Goal: Check status: Check status

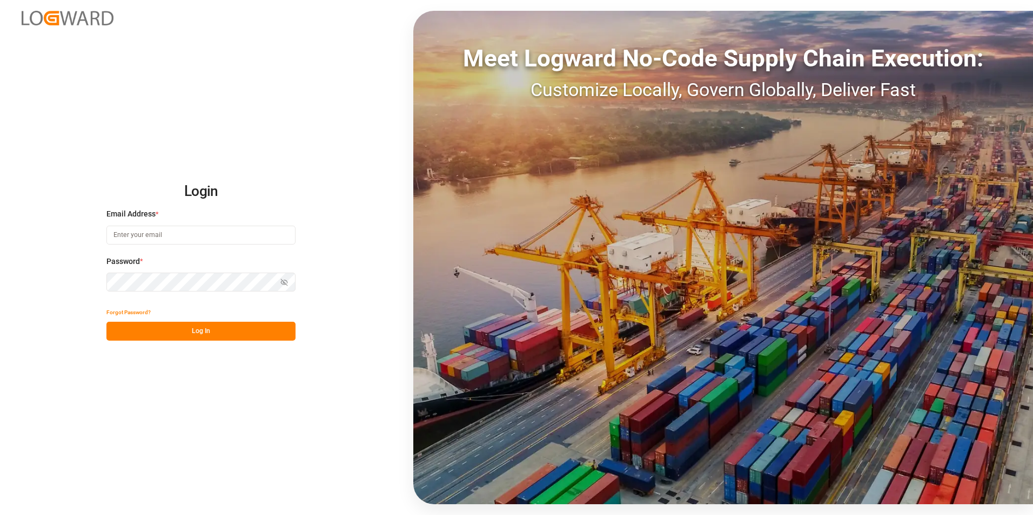
type input "[PERSON_NAME][EMAIL_ADDRESS][DOMAIN_NAME]"
click at [284, 331] on button "Log In" at bounding box center [200, 331] width 189 height 19
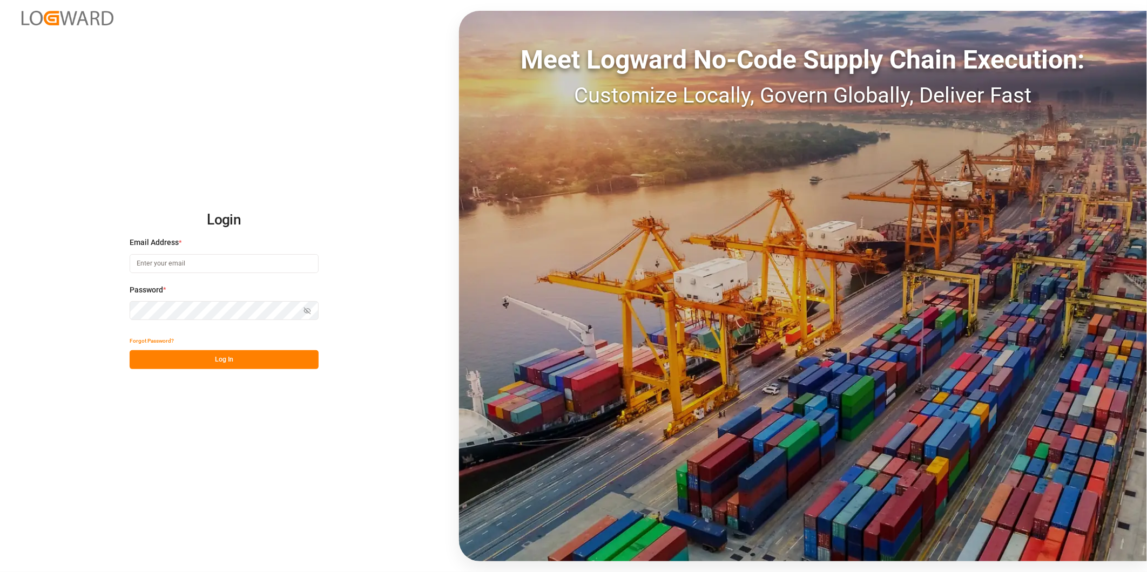
type input "[PERSON_NAME][EMAIL_ADDRESS][DOMAIN_NAME]"
click at [278, 359] on button "Log In" at bounding box center [224, 359] width 189 height 19
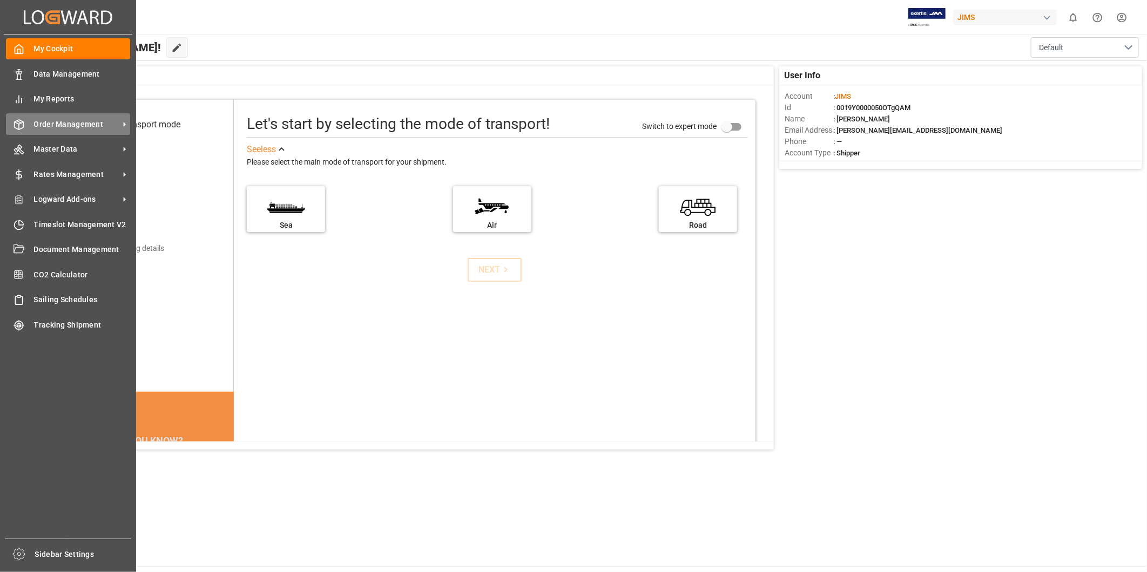
drag, startPoint x: 89, startPoint y: 126, endPoint x: 103, endPoint y: 125, distance: 14.1
click at [89, 126] on span "Order Management" at bounding box center [76, 124] width 85 height 11
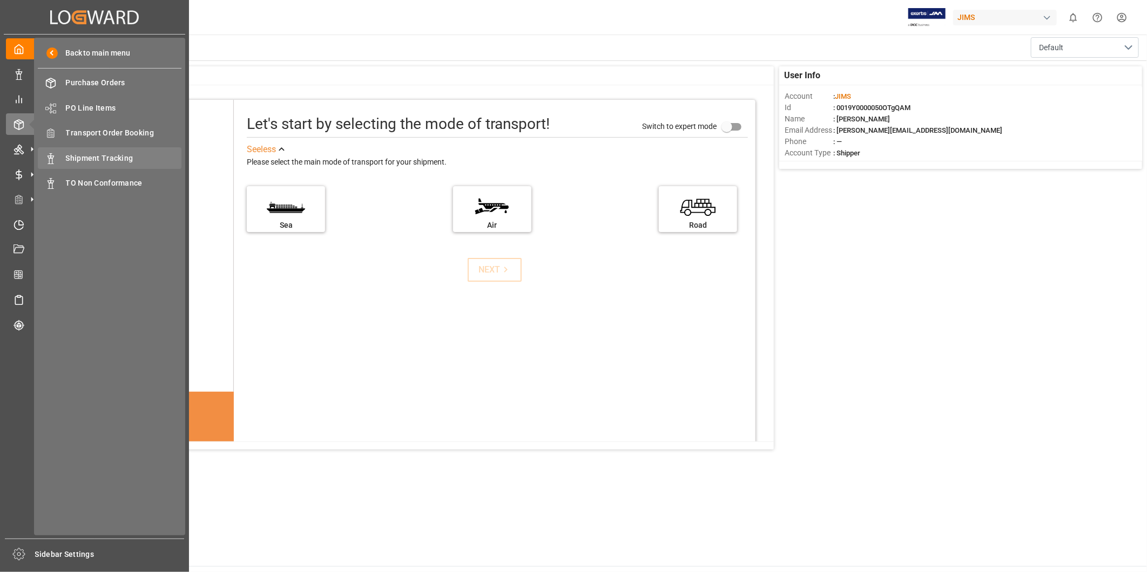
click at [143, 160] on span "Shipment Tracking" at bounding box center [124, 158] width 116 height 11
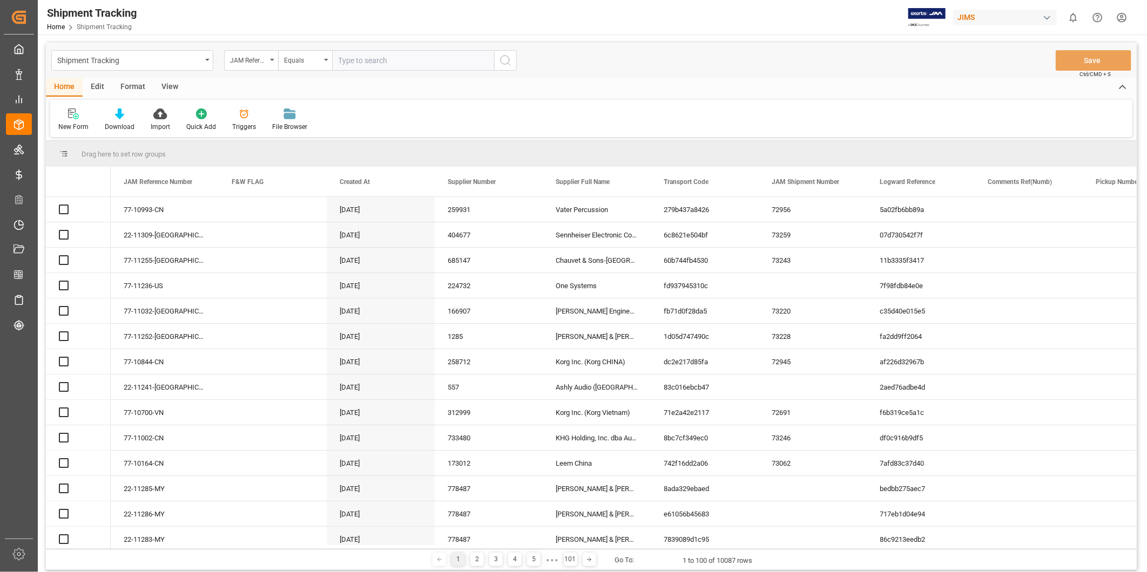
click at [414, 58] on input "text" at bounding box center [413, 60] width 162 height 21
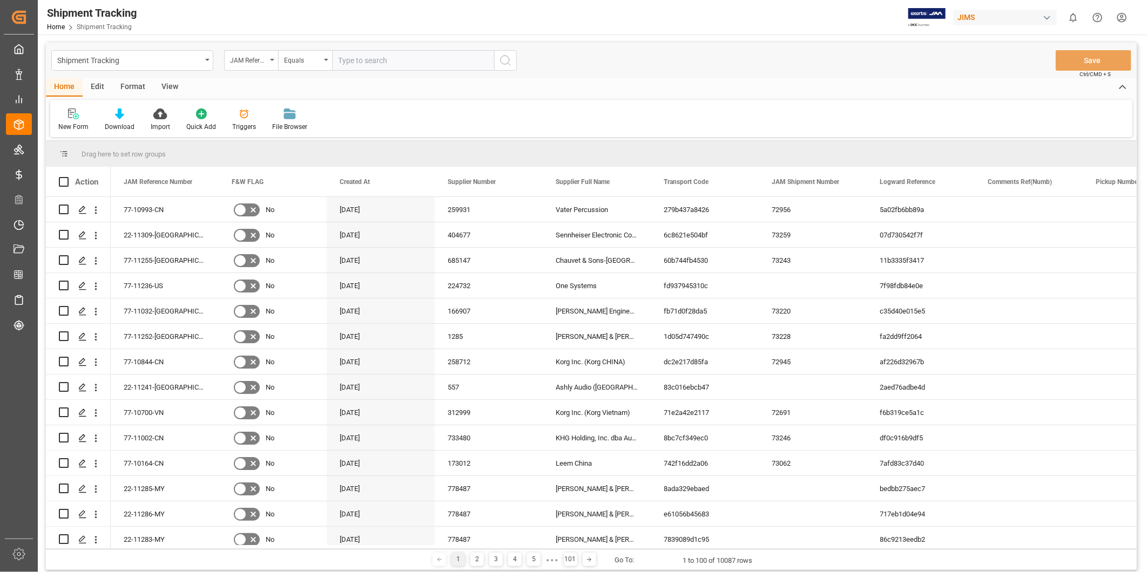
type input "22-11229-US"
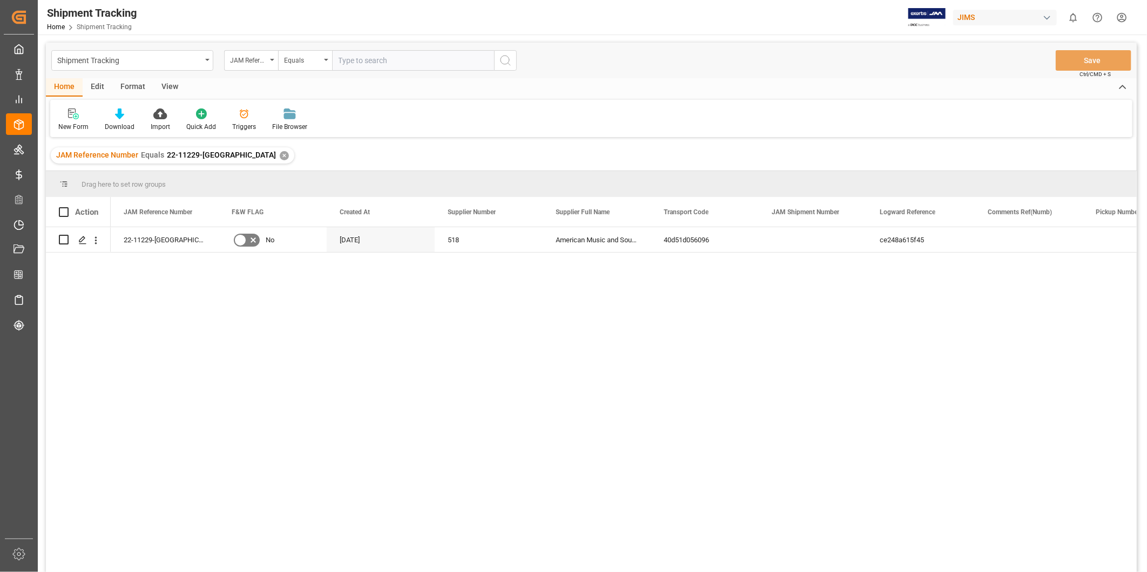
click at [160, 92] on div "View" at bounding box center [169, 87] width 33 height 18
click at [71, 125] on div "Default" at bounding box center [68, 127] width 21 height 10
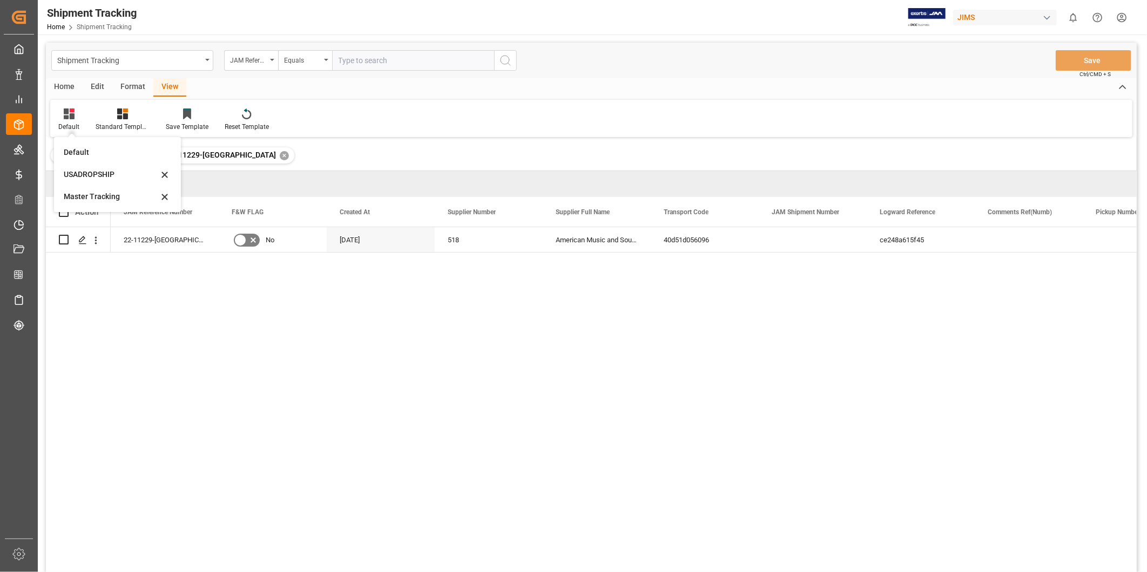
click at [82, 200] on div "Master Tracking" at bounding box center [111, 196] width 95 height 11
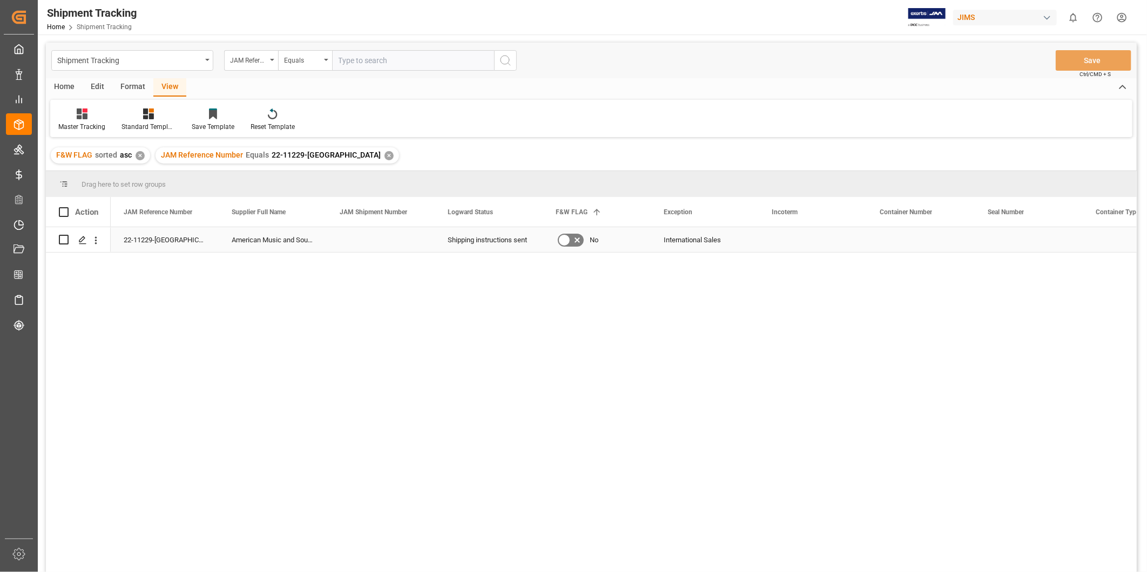
click at [778, 241] on div "Press SPACE to select this row." at bounding box center [813, 239] width 108 height 25
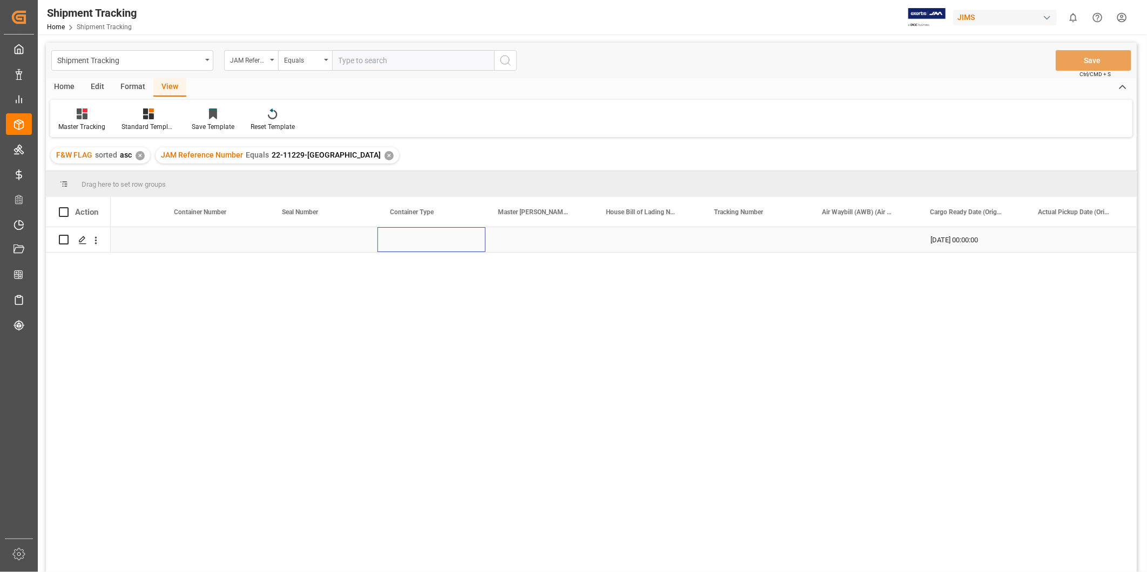
click at [408, 239] on div "Press SPACE to select this row." at bounding box center [432, 239] width 108 height 25
click at [652, 251] on div "Press SPACE to select this row." at bounding box center [648, 239] width 108 height 25
click at [651, 250] on div "Press SPACE to select this row." at bounding box center [648, 239] width 108 height 25
click at [651, 246] on input "Press SPACE to select this row." at bounding box center [647, 246] width 91 height 21
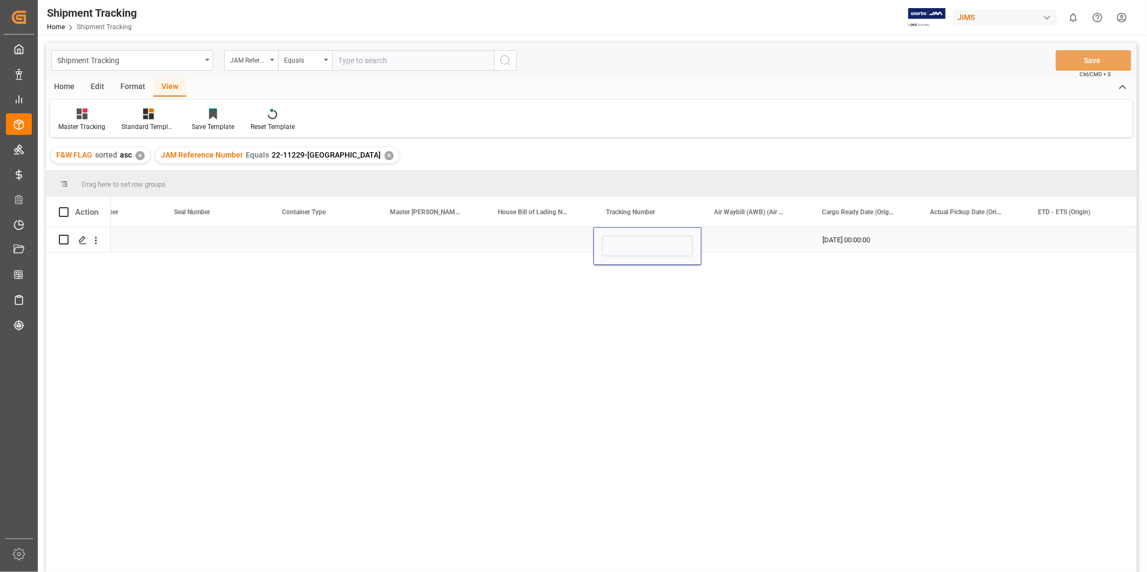
click at [651, 246] on input "Press SPACE to select this row." at bounding box center [647, 246] width 91 height 21
type input "473110394930"
click at [745, 241] on div "Press SPACE to select this row." at bounding box center [756, 239] width 108 height 25
click at [958, 241] on div "Press SPACE to select this row." at bounding box center [972, 239] width 108 height 25
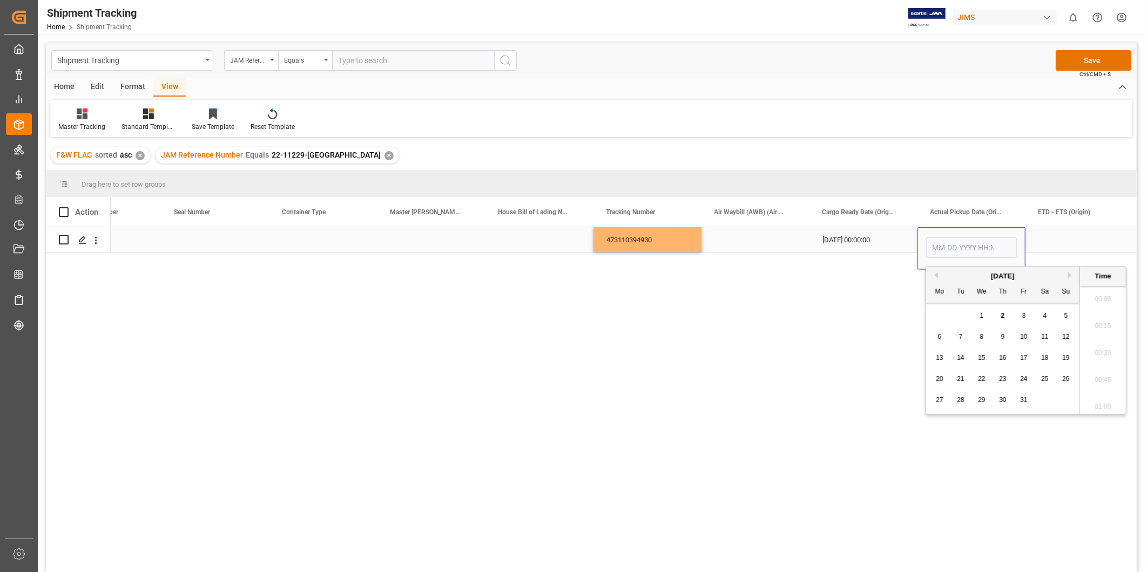
click at [958, 241] on input "Press SPACE to select this row." at bounding box center [971, 248] width 91 height 21
click at [982, 314] on span "1" at bounding box center [982, 316] width 4 height 8
type input "10-01-2025 00:00"
click at [1040, 237] on div "Press SPACE to select this row." at bounding box center [1080, 239] width 108 height 25
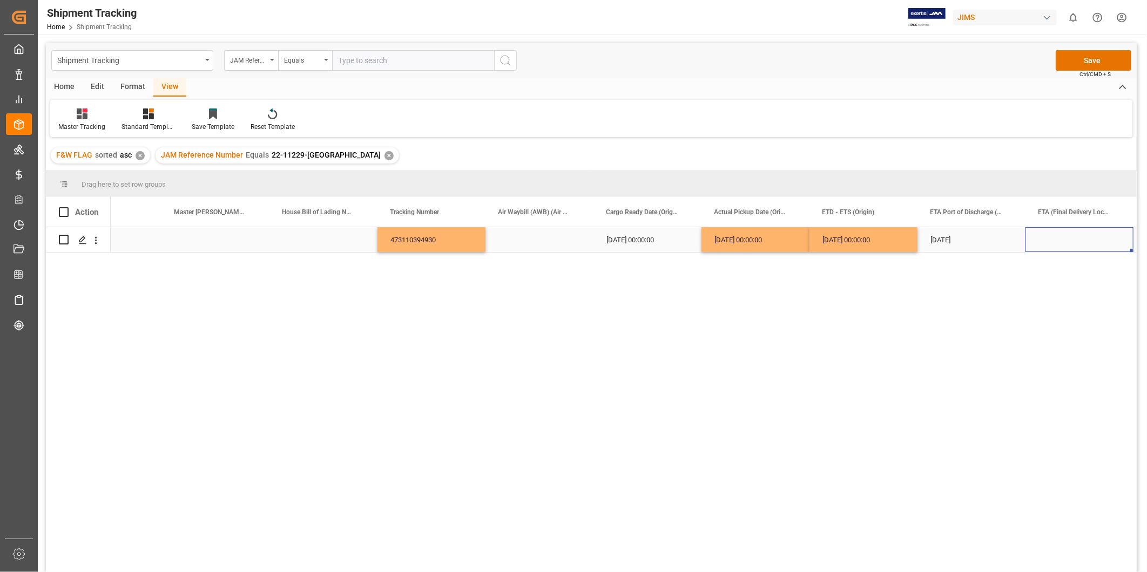
scroll to position [0, 1137]
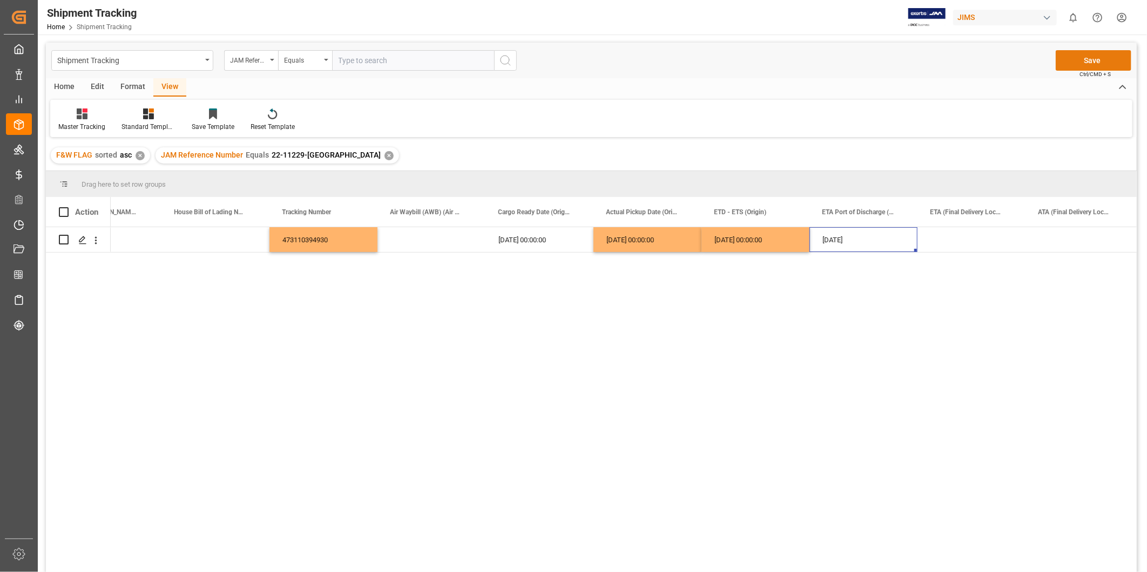
click at [1082, 60] on button "Save" at bounding box center [1094, 60] width 76 height 21
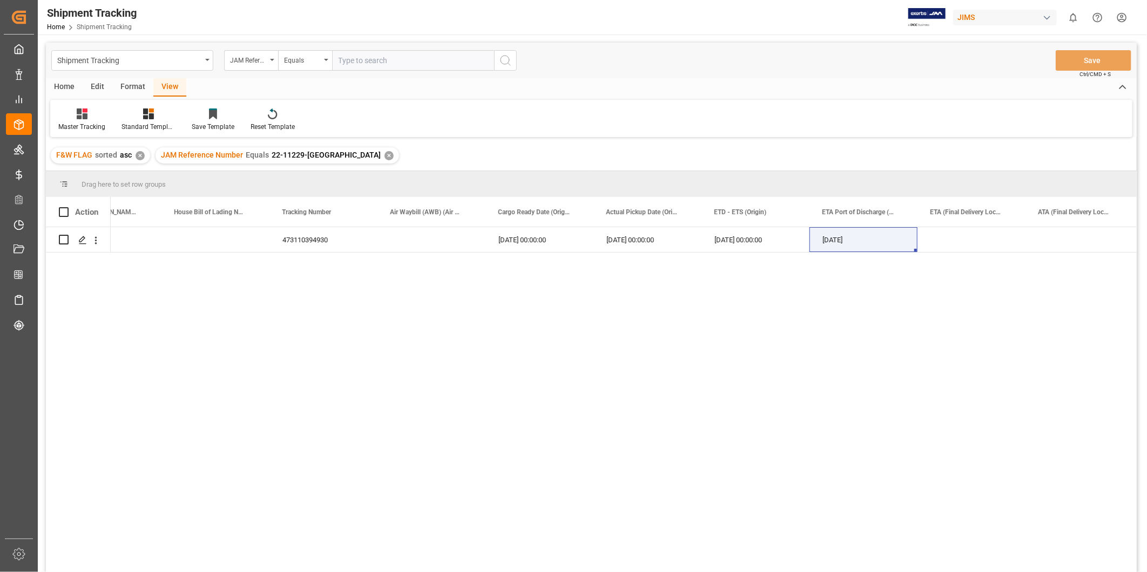
drag, startPoint x: 341, startPoint y: 60, endPoint x: 358, endPoint y: 61, distance: 16.8
click at [341, 61] on input "text" at bounding box center [413, 60] width 162 height 21
paste input "22-11122-US"
type input "22-11122-US"
click at [506, 62] on icon "search button" at bounding box center [505, 60] width 13 height 13
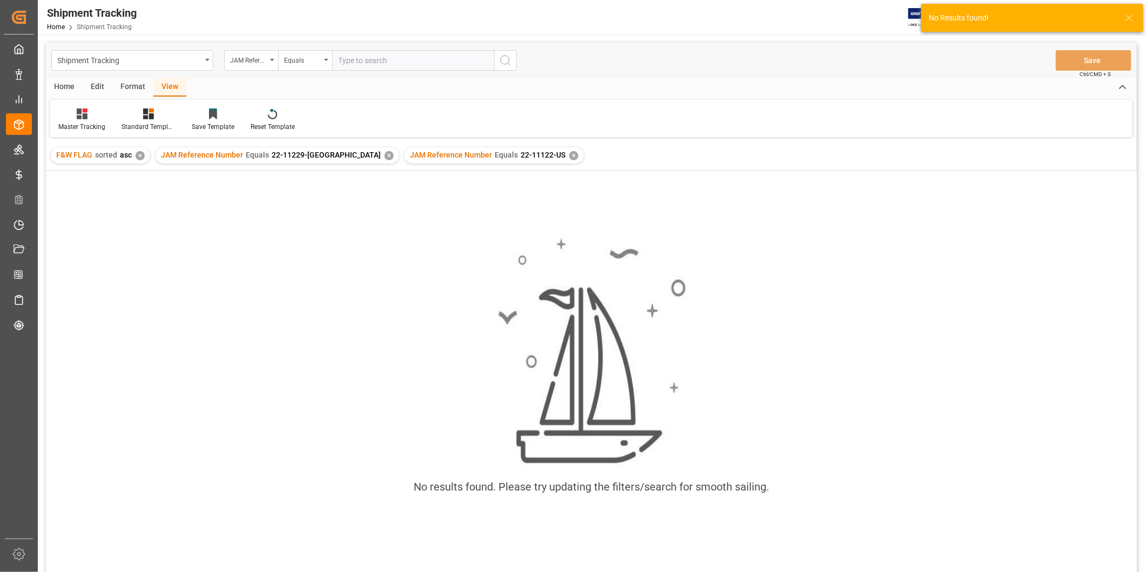
click at [569, 154] on div "✕" at bounding box center [573, 155] width 9 height 9
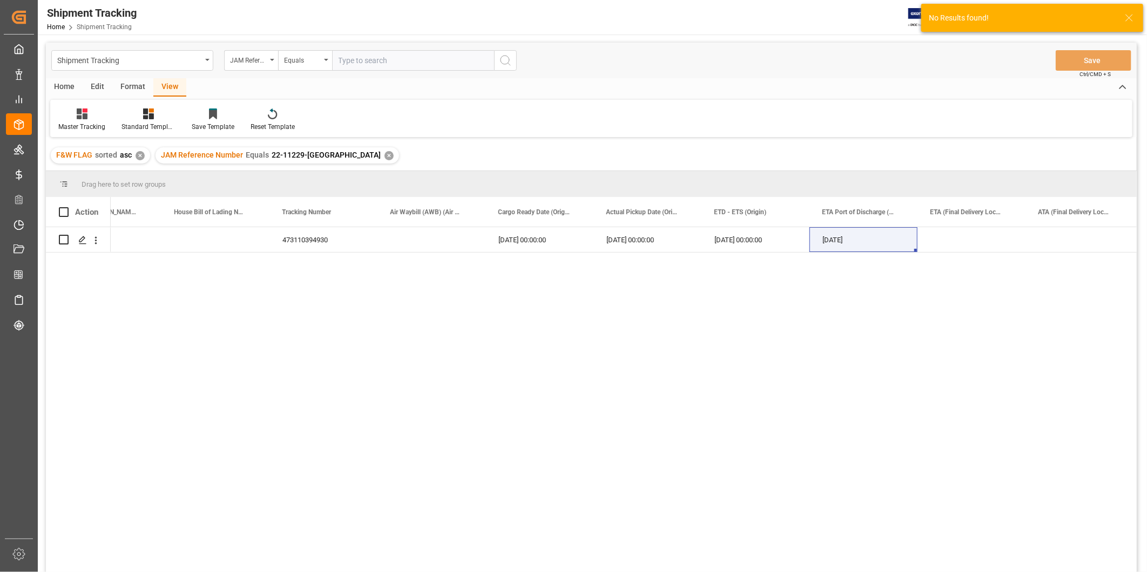
click at [385, 157] on div "✕" at bounding box center [389, 155] width 9 height 9
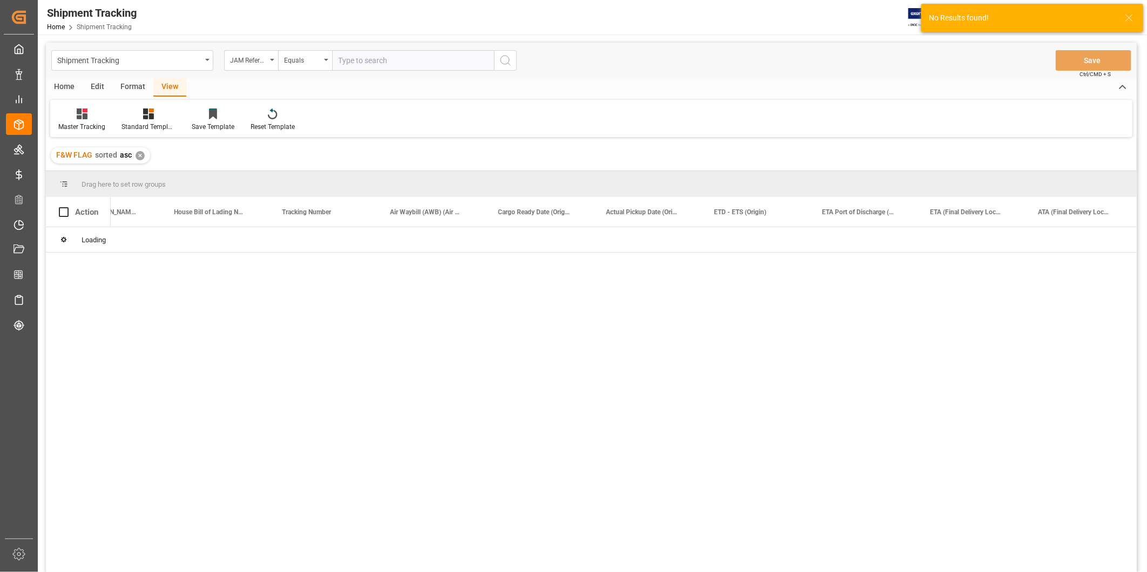
click at [145, 157] on div "F&W FLAG sorted asc ✕" at bounding box center [100, 155] width 99 height 16
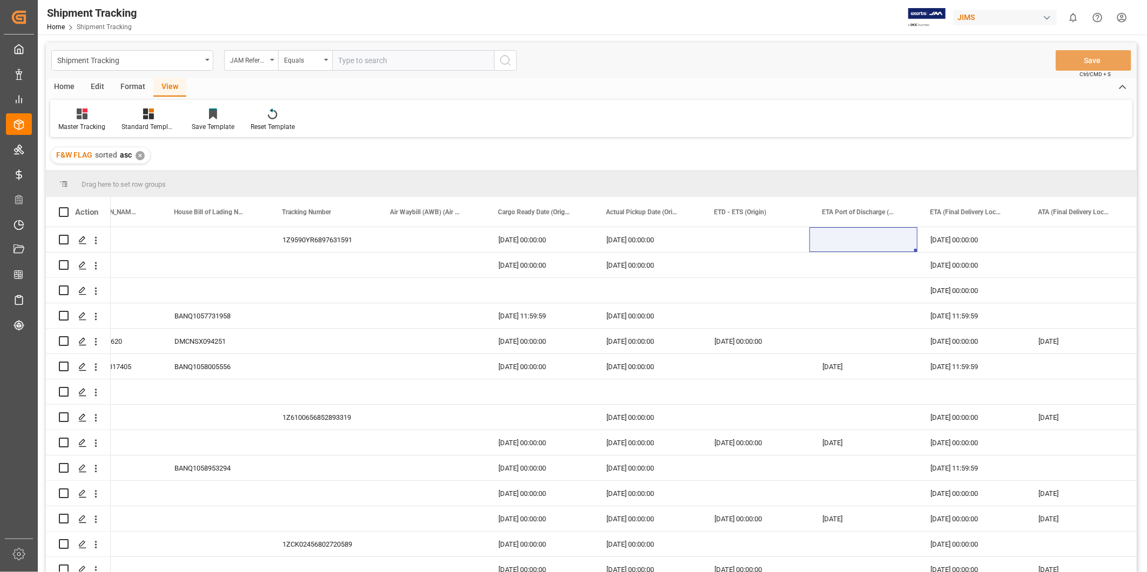
click at [141, 154] on div "✕" at bounding box center [140, 155] width 9 height 9
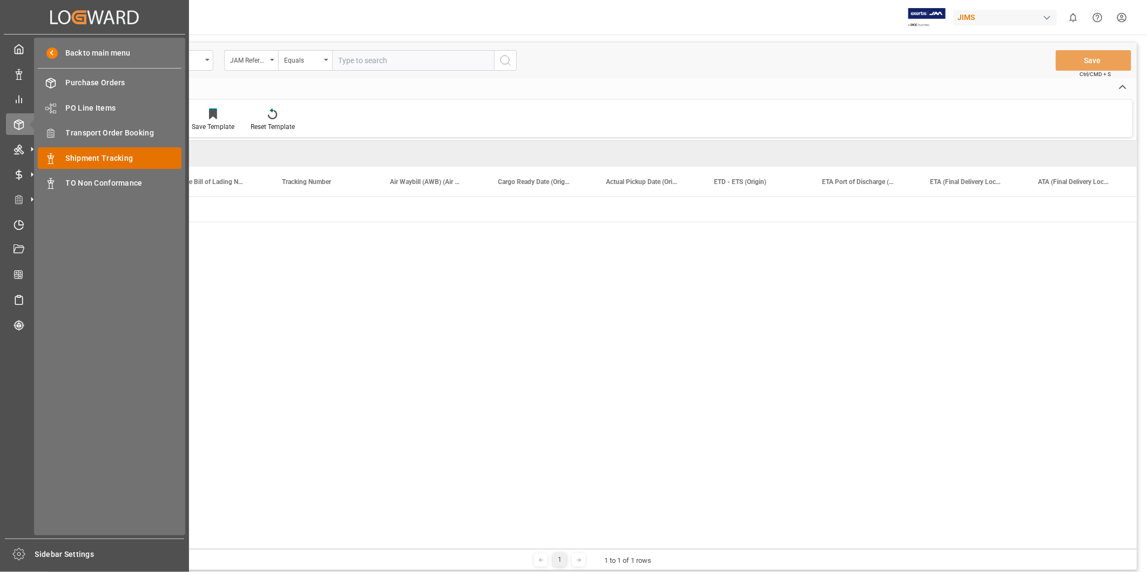
click at [79, 151] on div "Shipment Tracking Shipment Tracking" at bounding box center [110, 157] width 144 height 21
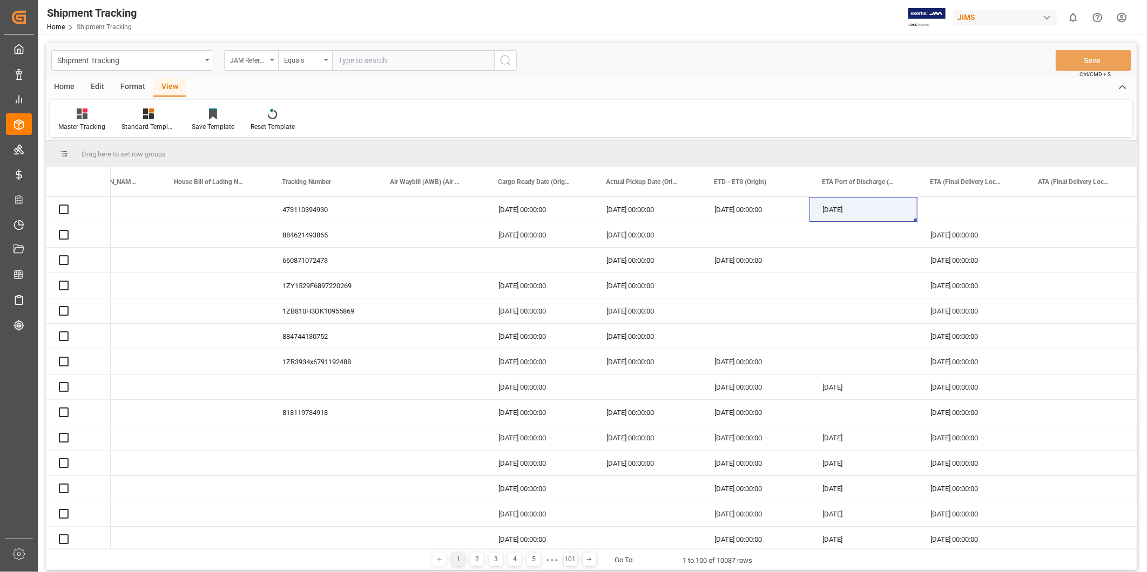
click at [409, 62] on input "text" at bounding box center [413, 60] width 162 height 21
paste input "22-11122-US"
type input "22-11122-US"
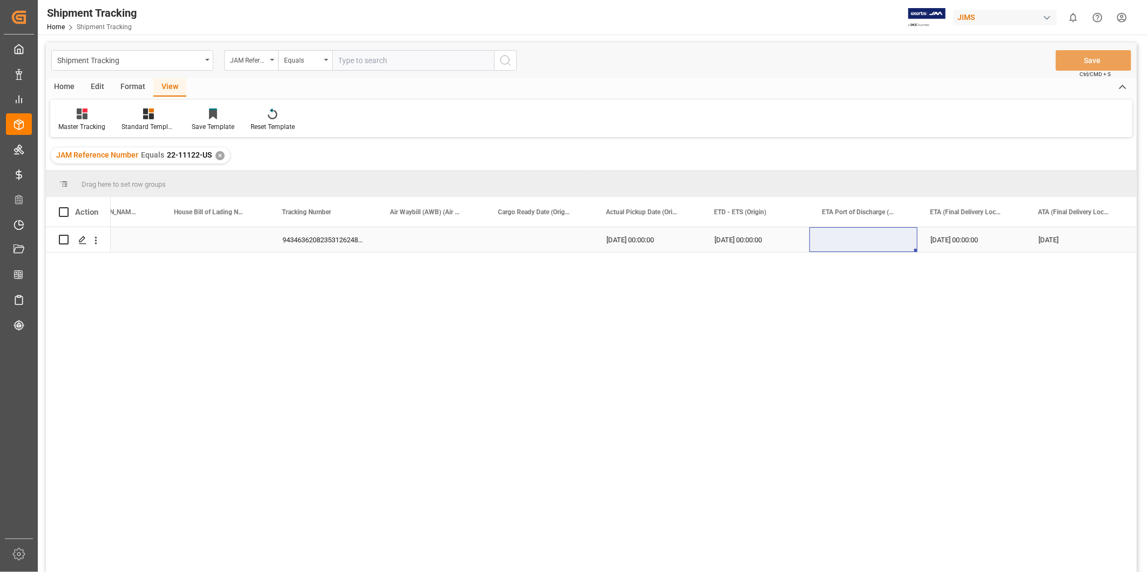
click at [459, 244] on div "Press SPACE to select this row." at bounding box center [432, 239] width 108 height 25
click at [224, 158] on div "JAM Reference Number Equals 22-11122-US ✕" at bounding box center [140, 155] width 179 height 16
click at [221, 155] on div "✕" at bounding box center [219, 155] width 9 height 9
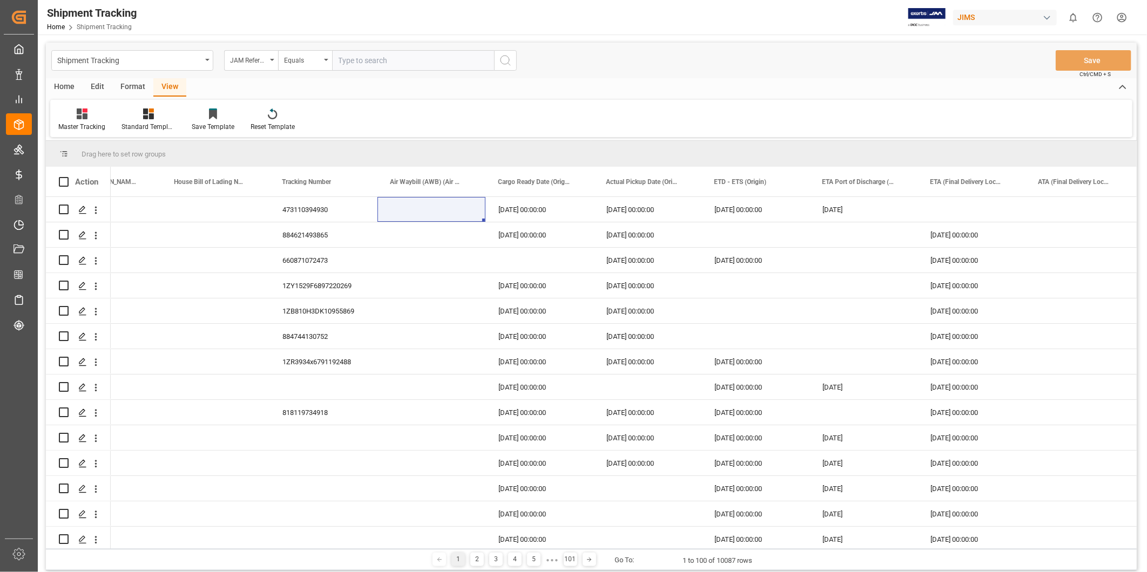
click at [375, 62] on input "text" at bounding box center [413, 60] width 162 height 21
paste input "22-11214-US"
type input "22-11214-US"
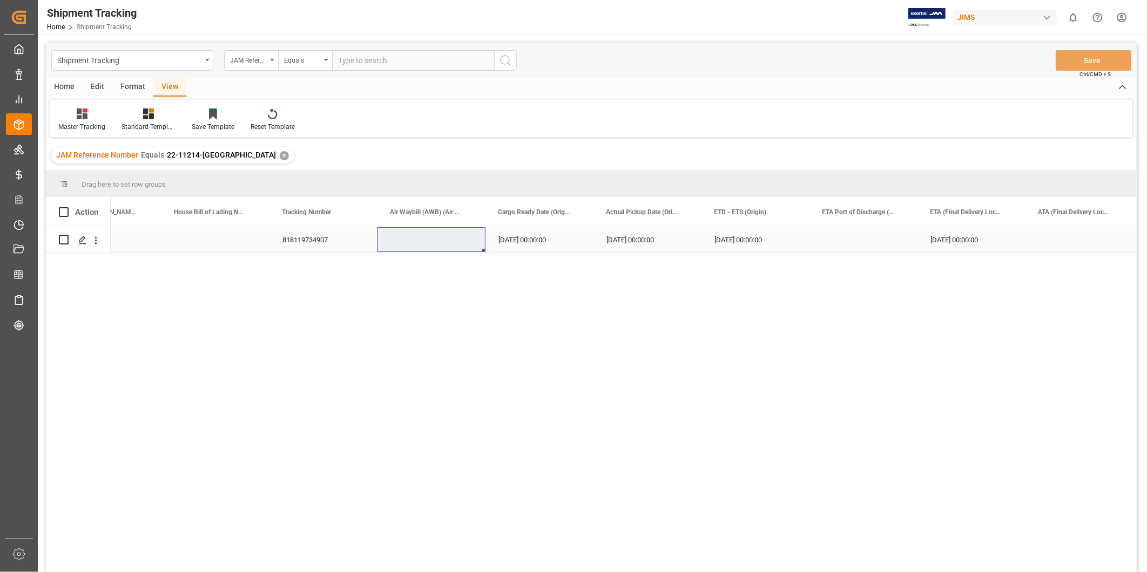
click at [435, 251] on div "Press SPACE to select this row." at bounding box center [432, 239] width 108 height 25
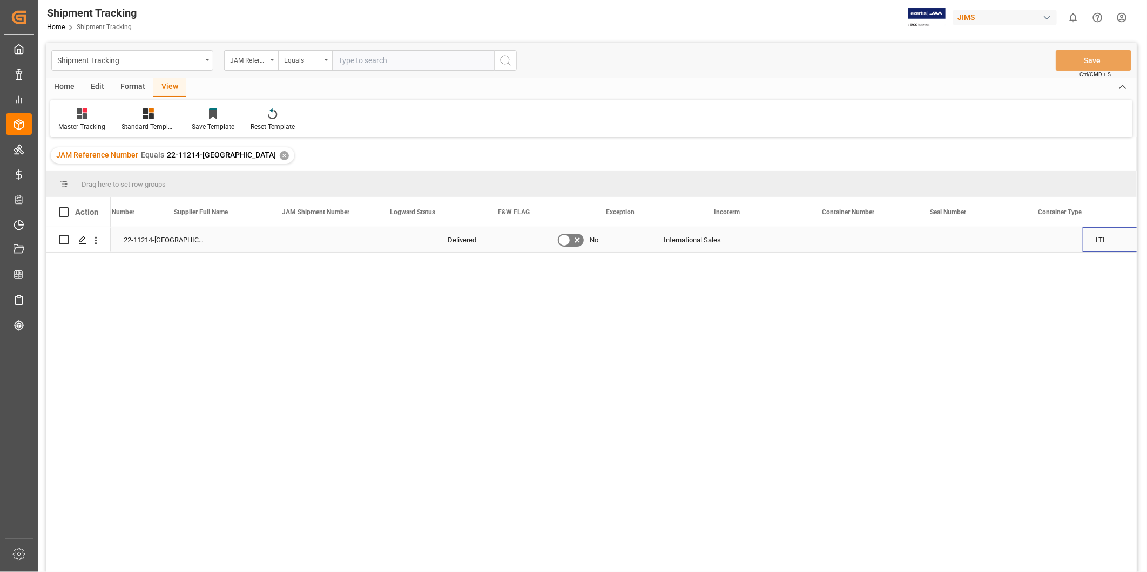
scroll to position [0, 57]
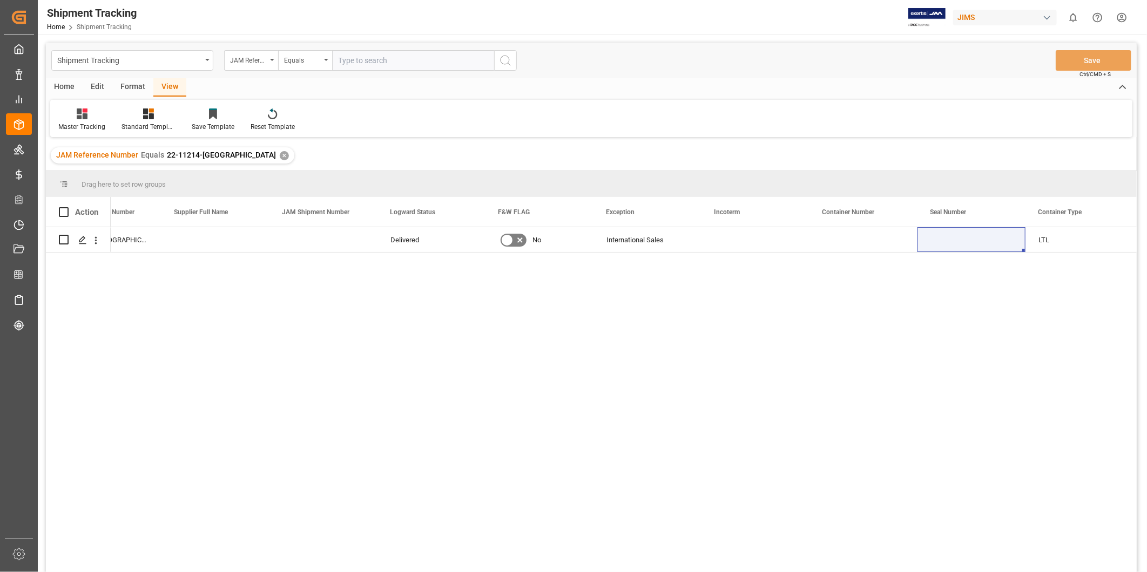
click at [280, 154] on div "✕" at bounding box center [284, 155] width 9 height 9
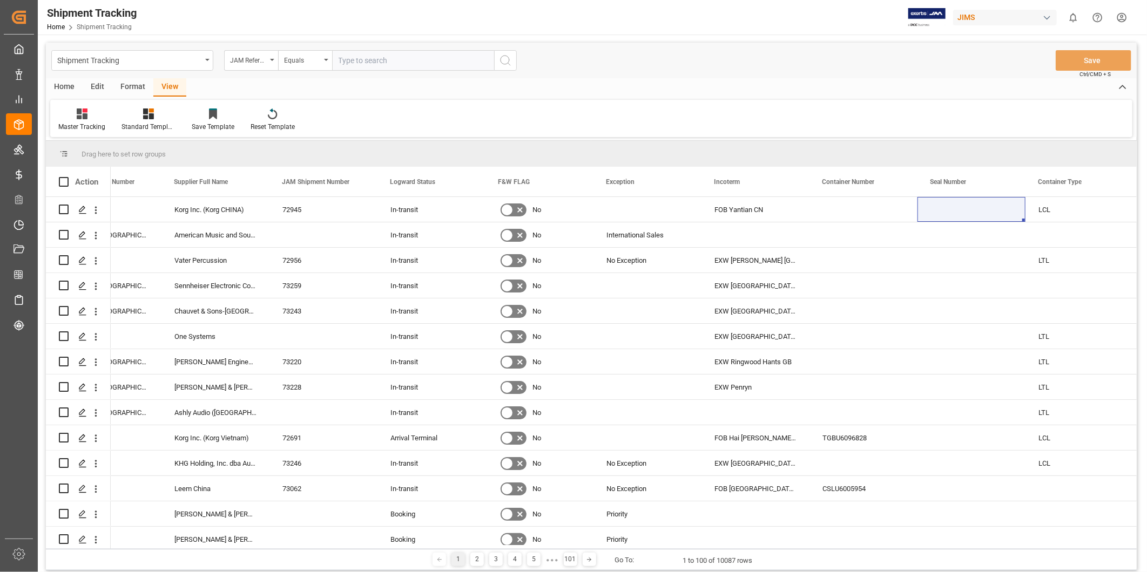
click at [359, 63] on input "text" at bounding box center [413, 60] width 162 height 21
paste input "22-11135-US"
type input "22-11135-US"
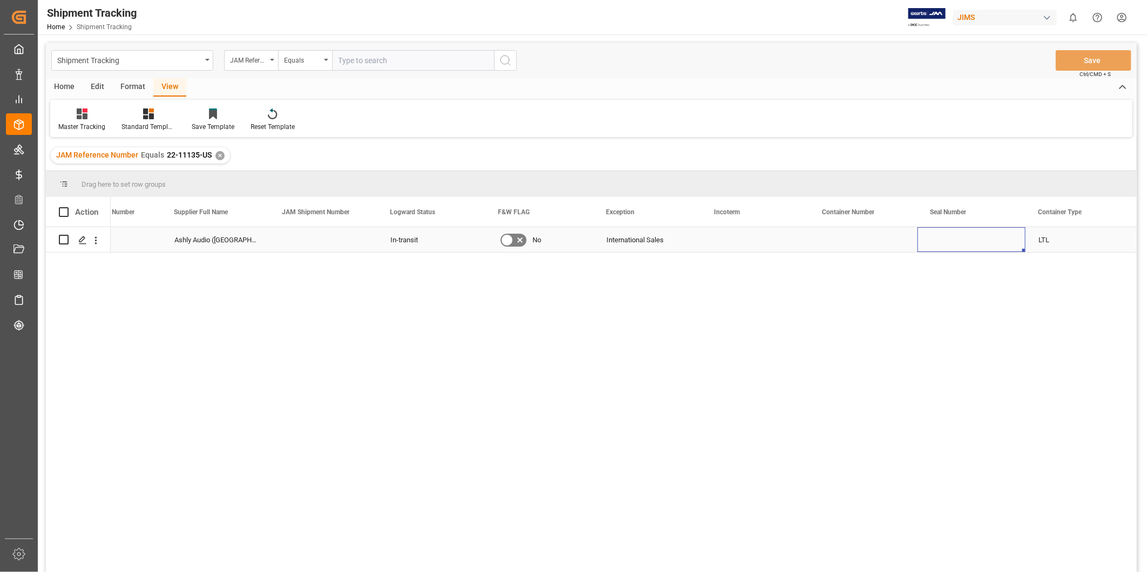
click at [926, 246] on div "Press SPACE to select this row." at bounding box center [972, 239] width 108 height 25
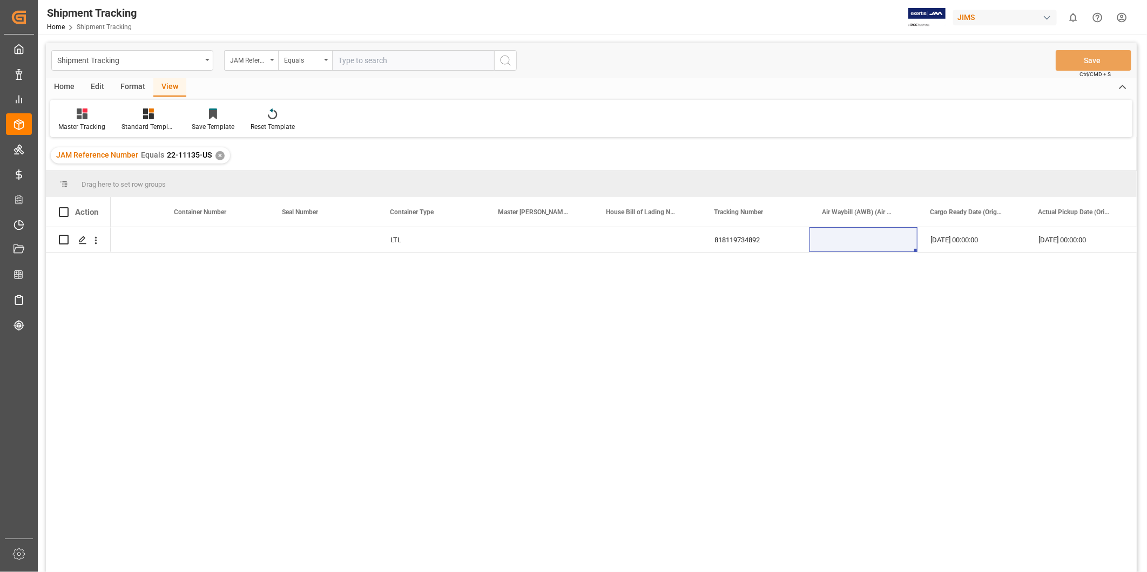
click at [466, 253] on div "International Sales LTL 818119734892 09-23-2025 00:00:00 09-23-2025 00:00:00 09…" at bounding box center [624, 403] width 1026 height 352
click at [507, 243] on div "Press SPACE to select this row." at bounding box center [540, 239] width 108 height 25
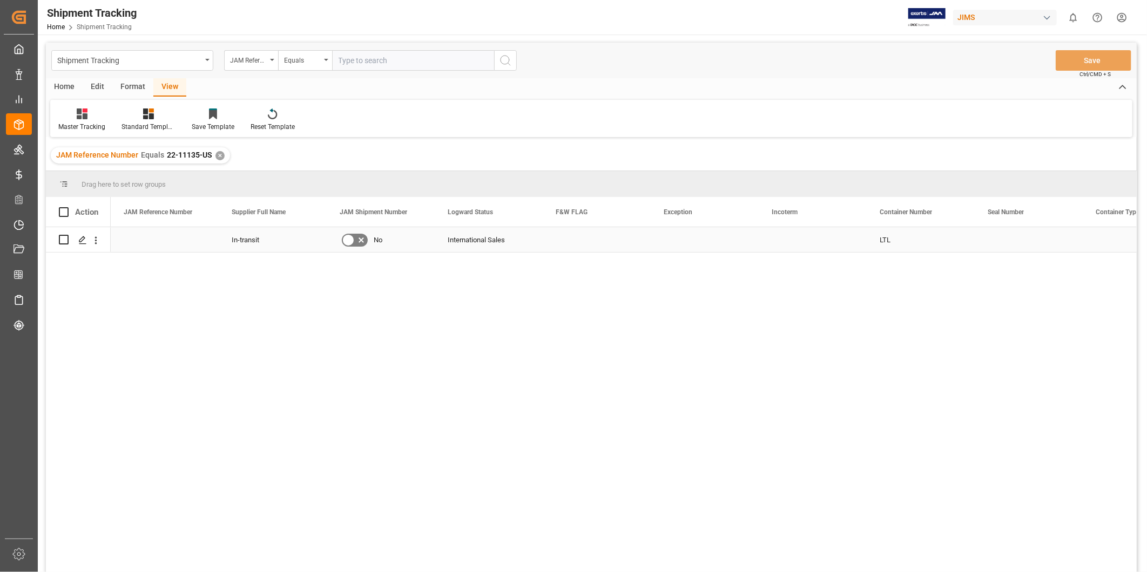
scroll to position [0, 0]
click at [218, 157] on div "✕" at bounding box center [219, 155] width 9 height 9
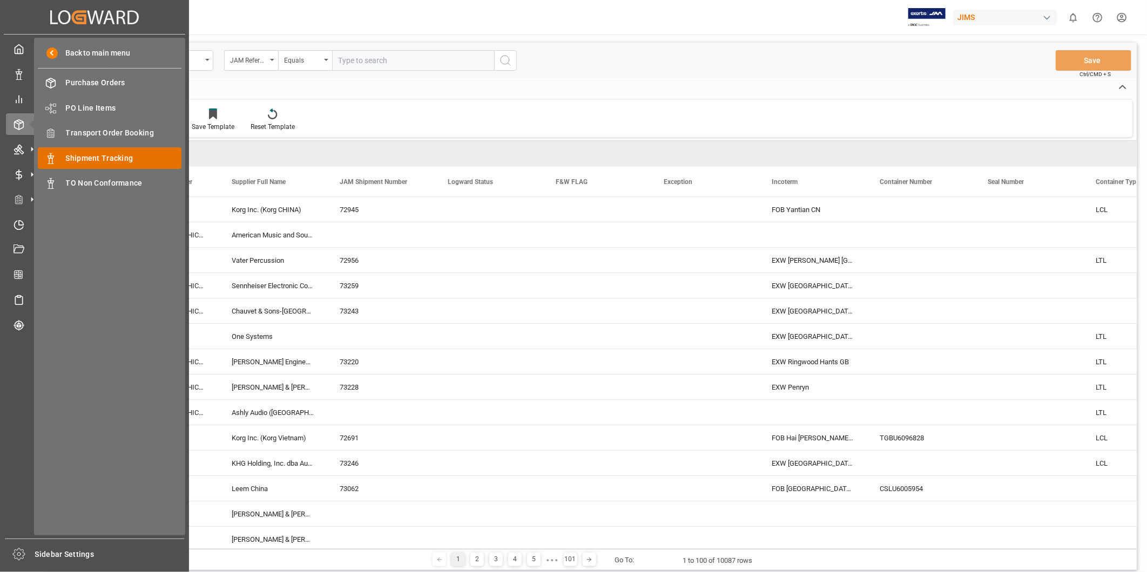
click at [62, 157] on div "Shipment Tracking Shipment Tracking" at bounding box center [110, 157] width 144 height 21
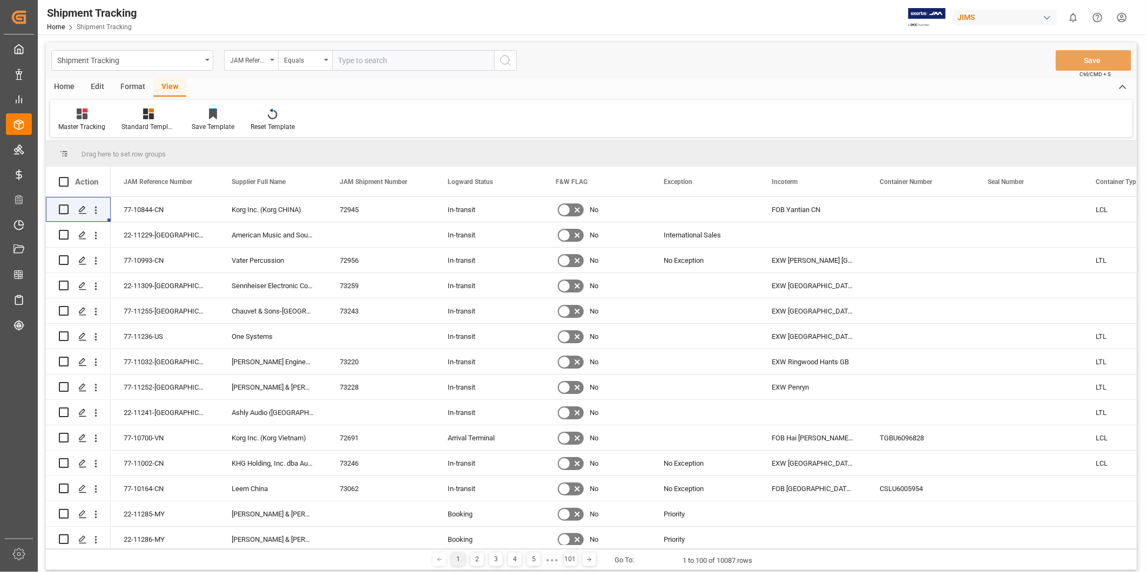
click at [370, 65] on input "text" at bounding box center [413, 60] width 162 height 21
paste input "22-11187-US"
type input "22-11187-US"
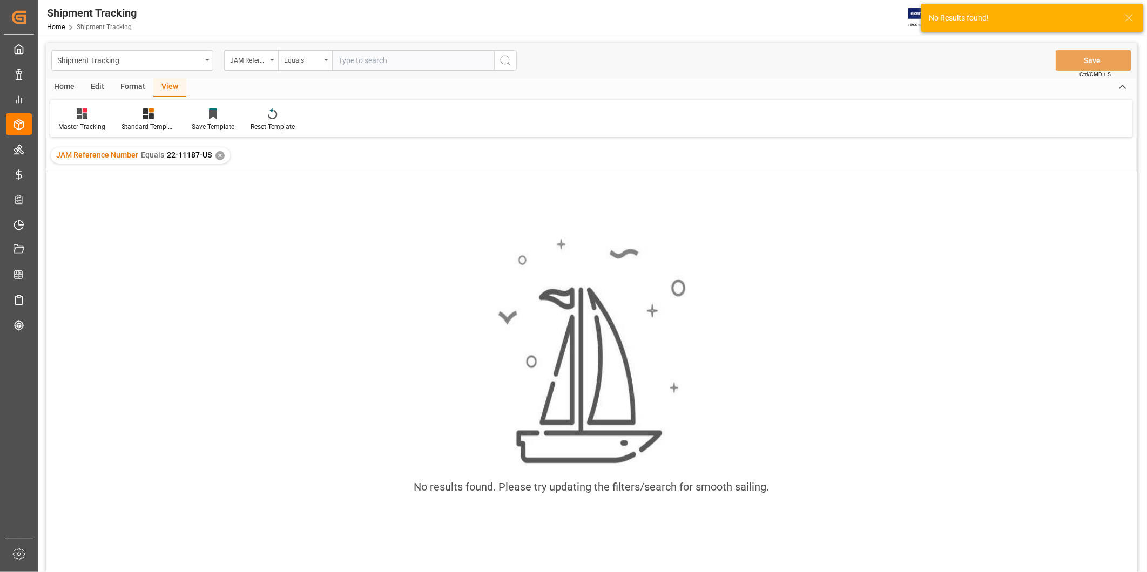
click at [224, 155] on div "JAM Reference Number Equals 22-11187-US ✕" at bounding box center [140, 155] width 179 height 16
click at [222, 155] on div "✕" at bounding box center [219, 155] width 9 height 9
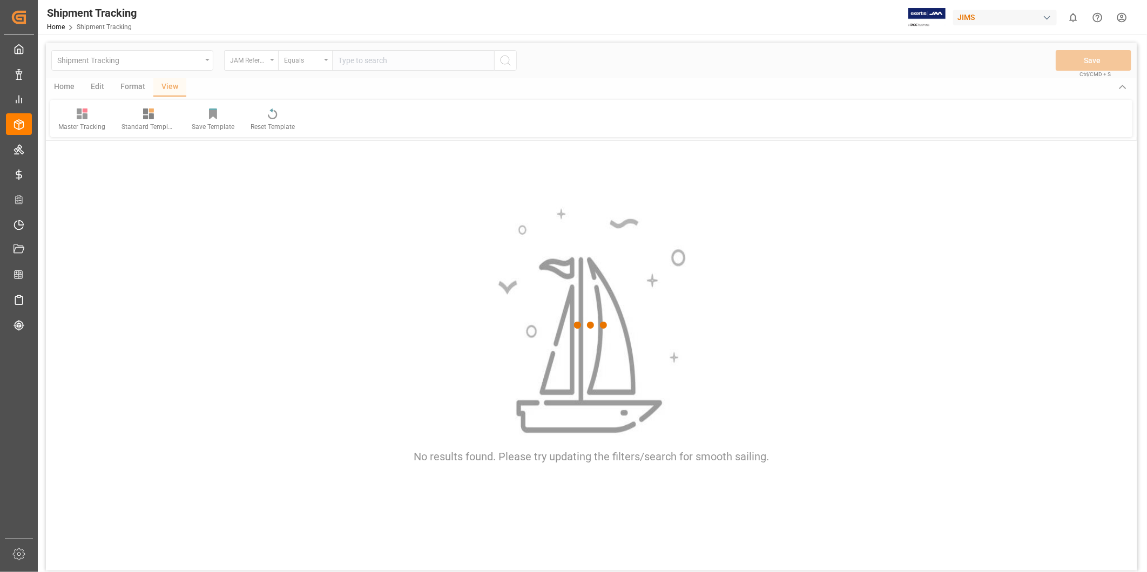
click at [370, 67] on div at bounding box center [591, 326] width 1091 height 566
click at [373, 66] on div at bounding box center [591, 326] width 1091 height 566
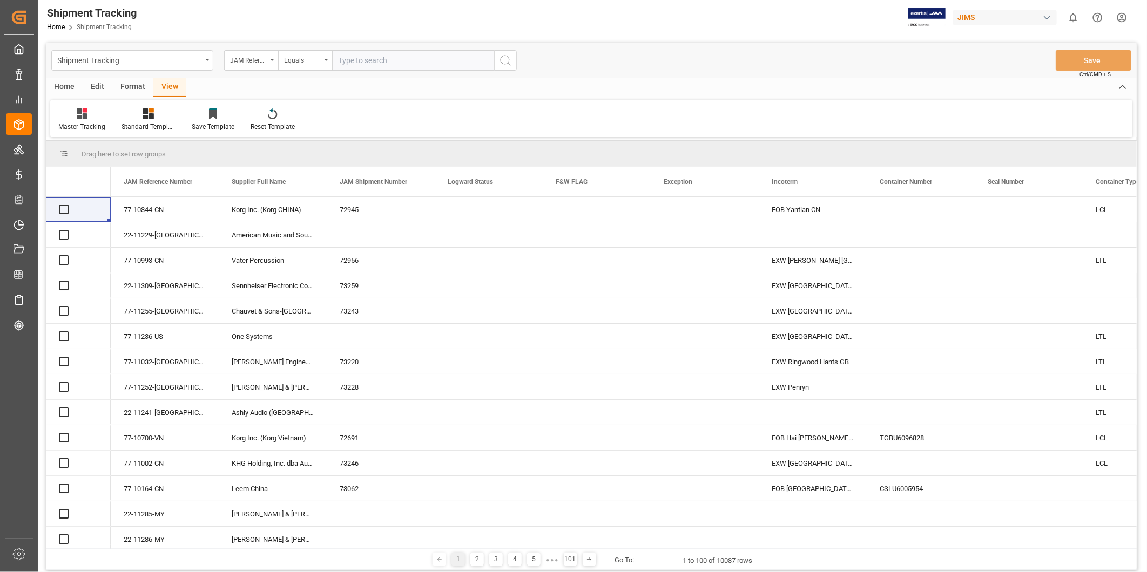
click at [373, 65] on input "text" at bounding box center [413, 60] width 162 height 21
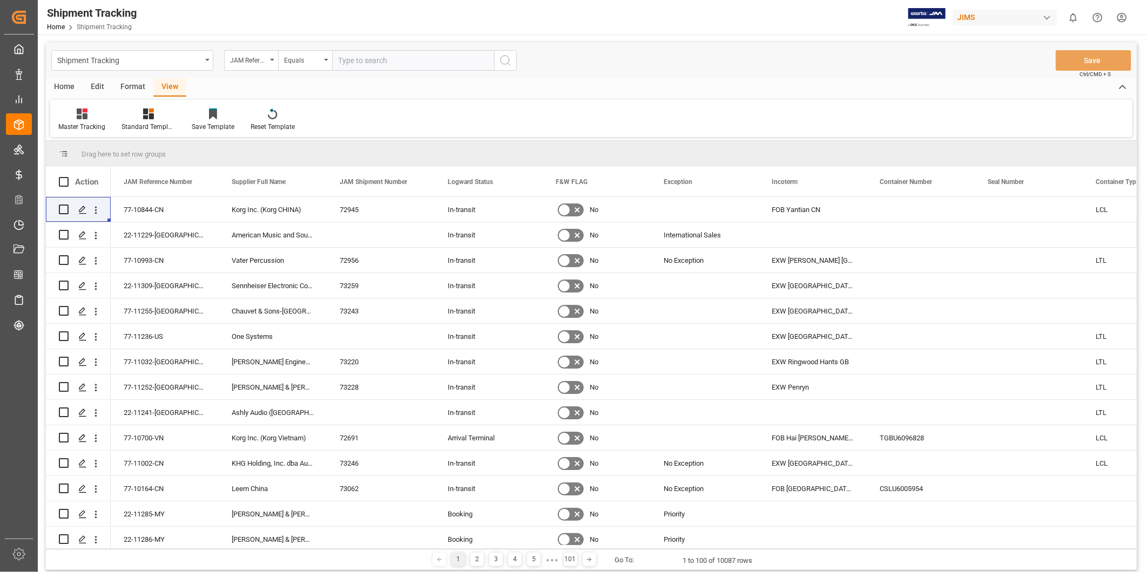
click at [371, 63] on input "text" at bounding box center [413, 60] width 162 height 21
paste input "22-11187-US"
type input "22-11187-US"
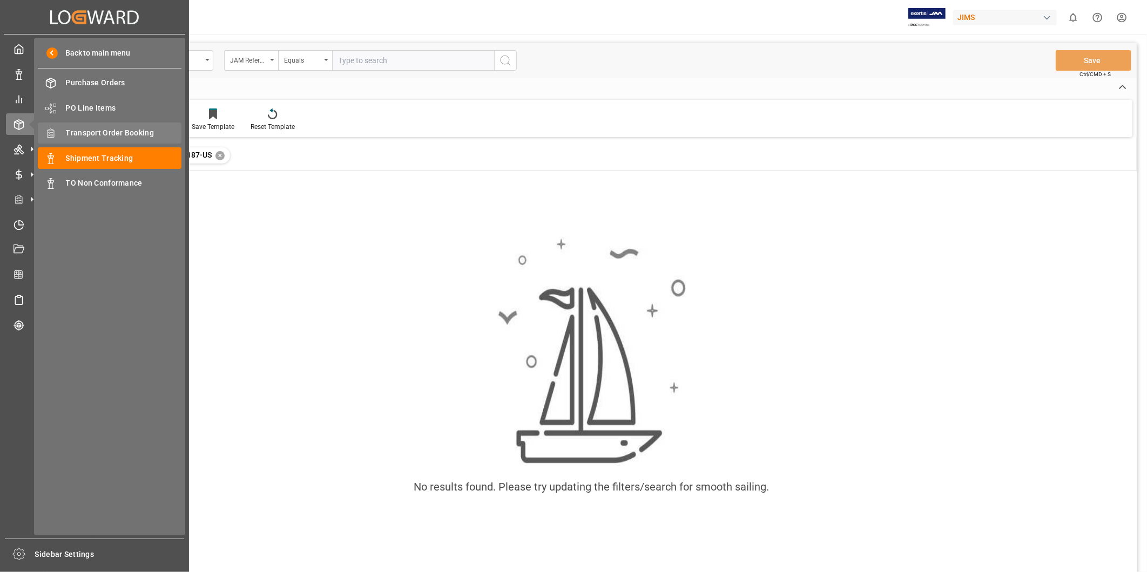
click at [143, 137] on span "Transport Order Booking" at bounding box center [124, 132] width 116 height 11
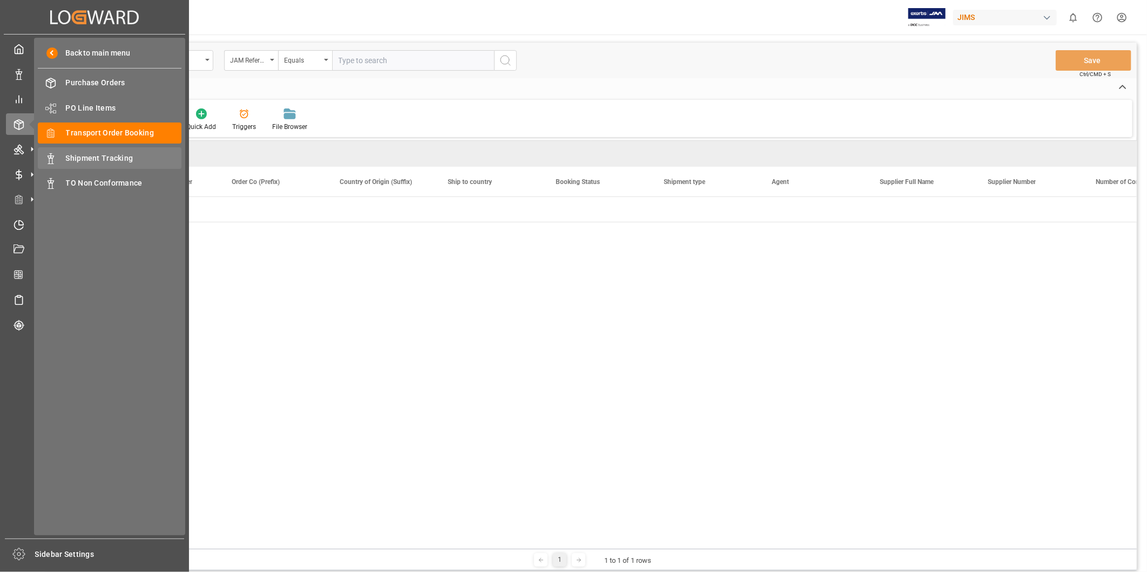
click at [110, 153] on span "Shipment Tracking" at bounding box center [124, 158] width 116 height 11
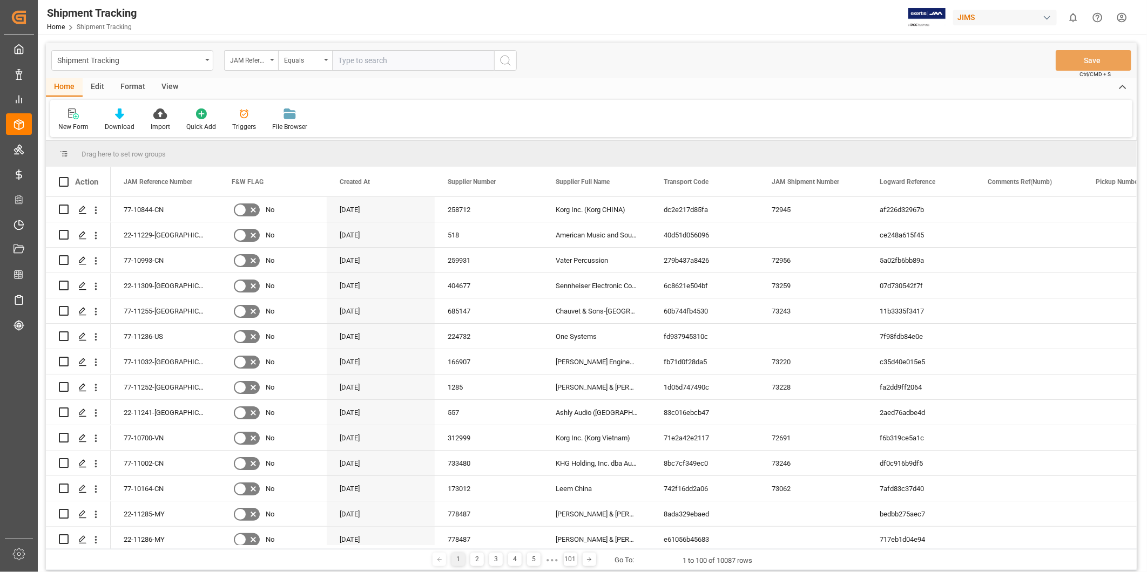
click at [404, 64] on input "text" at bounding box center [413, 60] width 162 height 21
paste input "22-11187-US"
type input "22-11187-US"
click at [502, 65] on icon "search button" at bounding box center [505, 60] width 13 height 13
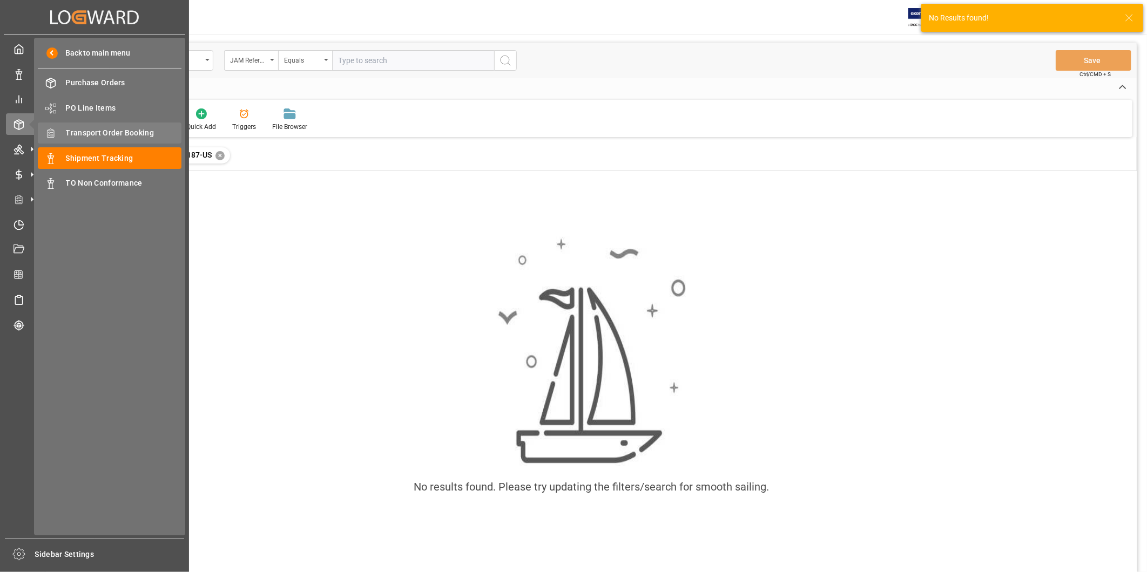
click at [87, 133] on span "Transport Order Booking" at bounding box center [124, 132] width 116 height 11
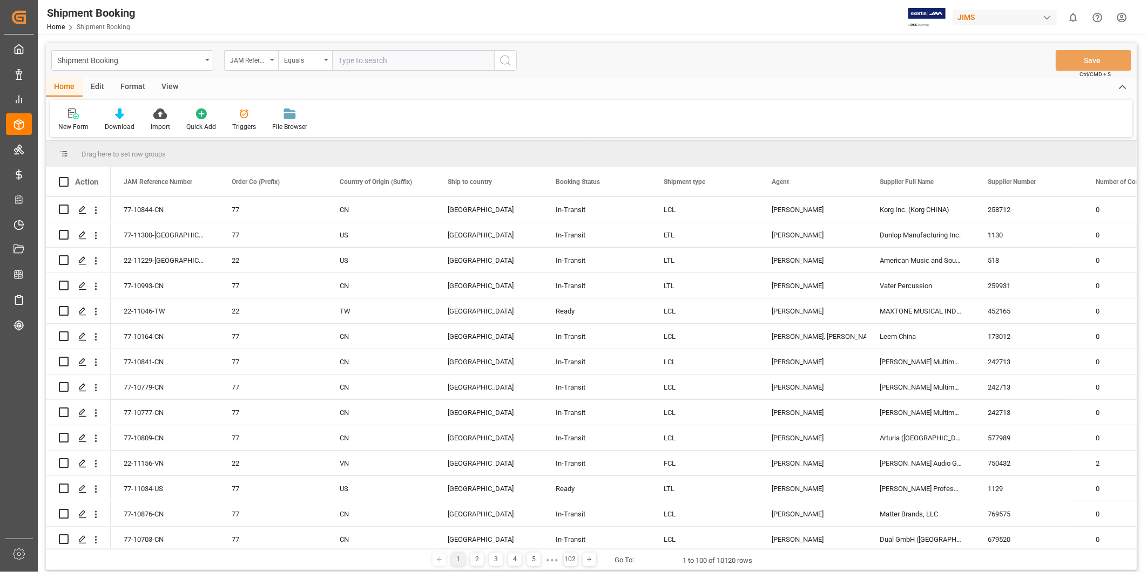
click at [382, 60] on input "text" at bounding box center [413, 60] width 162 height 21
paste input "22-11187-US"
type input "22-11187-US"
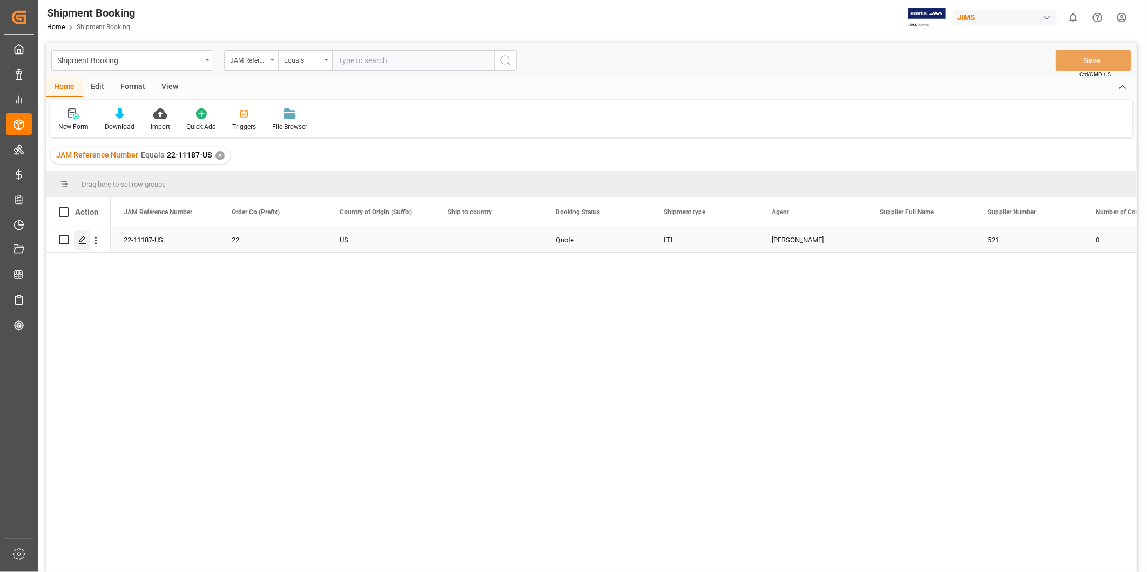
click at [84, 236] on icon "Press SPACE to select this row." at bounding box center [82, 240] width 9 height 9
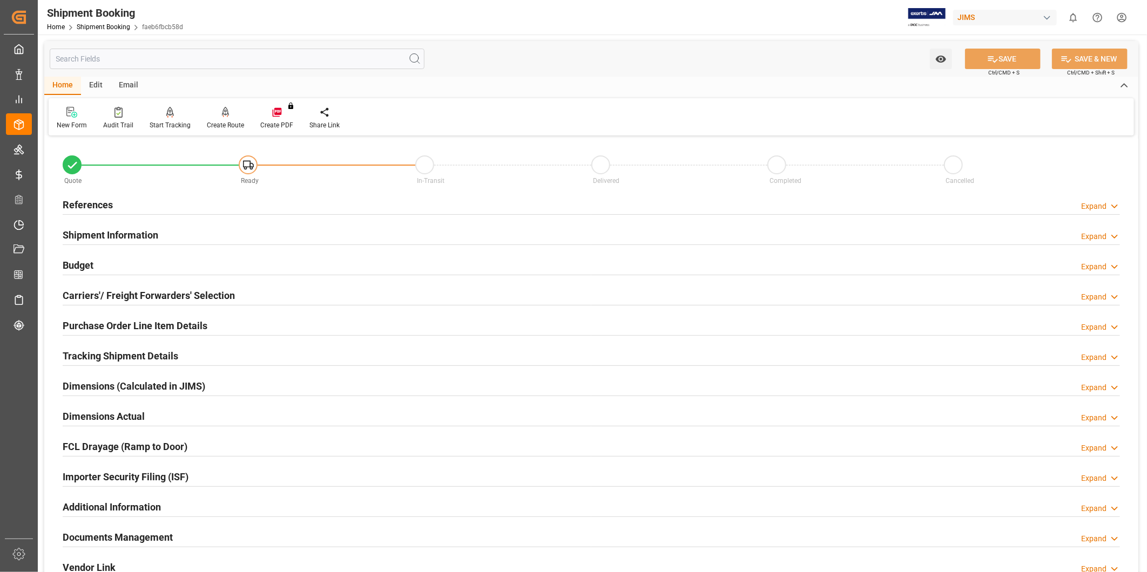
click at [134, 355] on h2 "Tracking Shipment Details" at bounding box center [121, 356] width 116 height 15
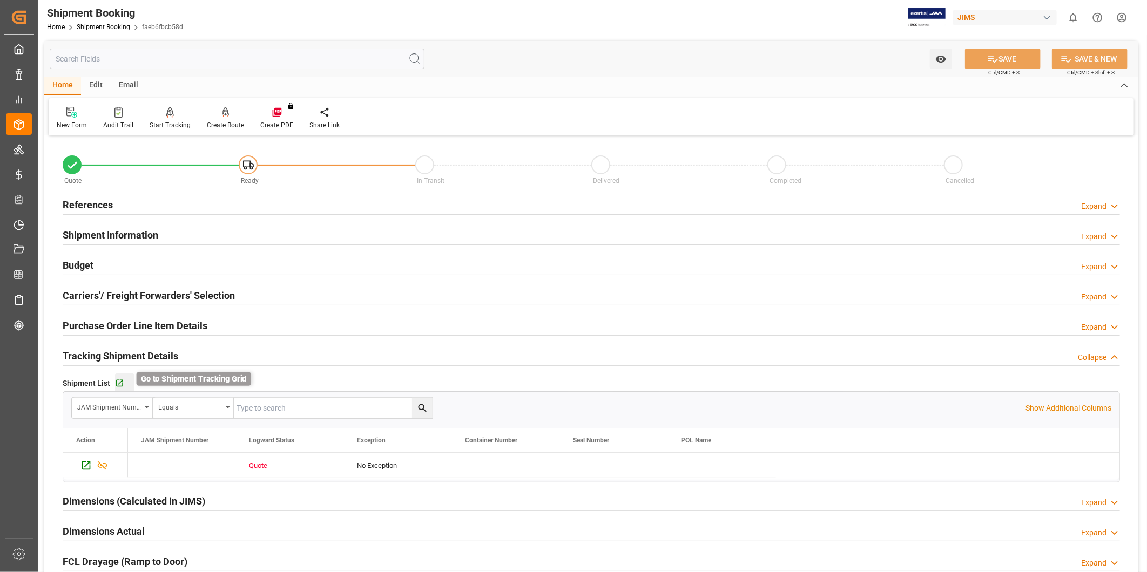
click at [123, 387] on icon "button" at bounding box center [119, 383] width 9 height 9
click at [1090, 201] on div "Expand" at bounding box center [1093, 206] width 25 height 11
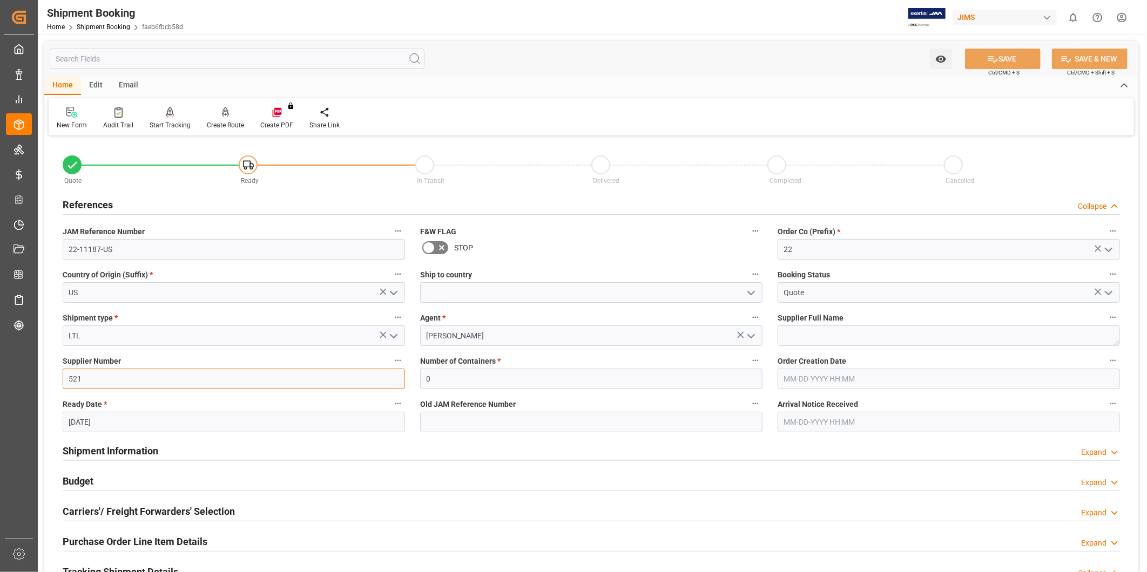
click at [193, 372] on input "521" at bounding box center [234, 379] width 342 height 21
paste input "252426"
type input "252426"
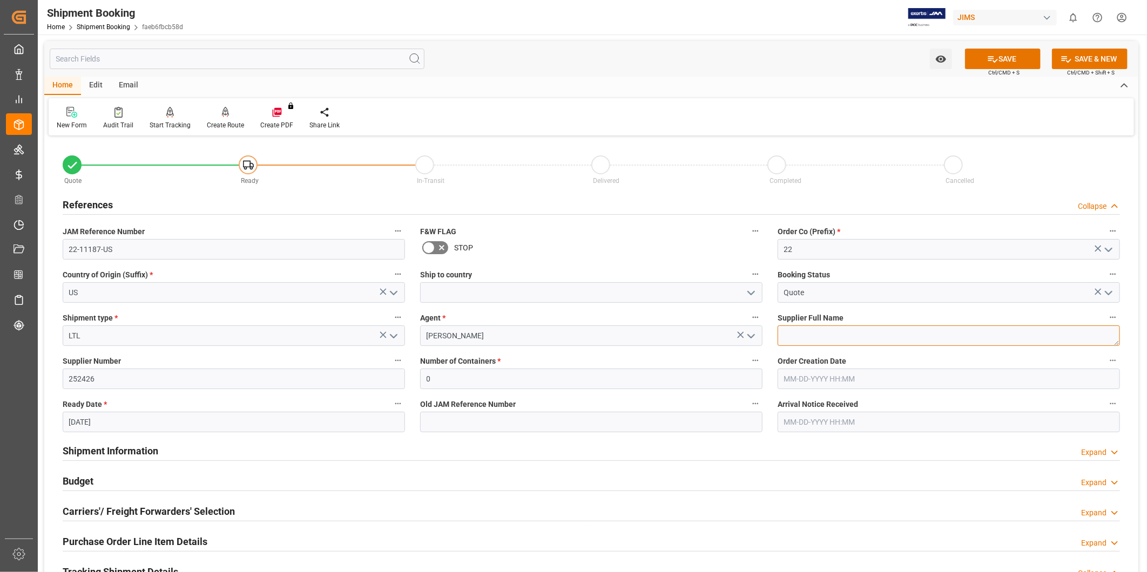
click at [825, 338] on textarea at bounding box center [949, 336] width 342 height 21
paste textarea "US Music Corp-"
type textarea "US Music Corp-"
click at [1006, 65] on button "SAVE" at bounding box center [1003, 59] width 76 height 21
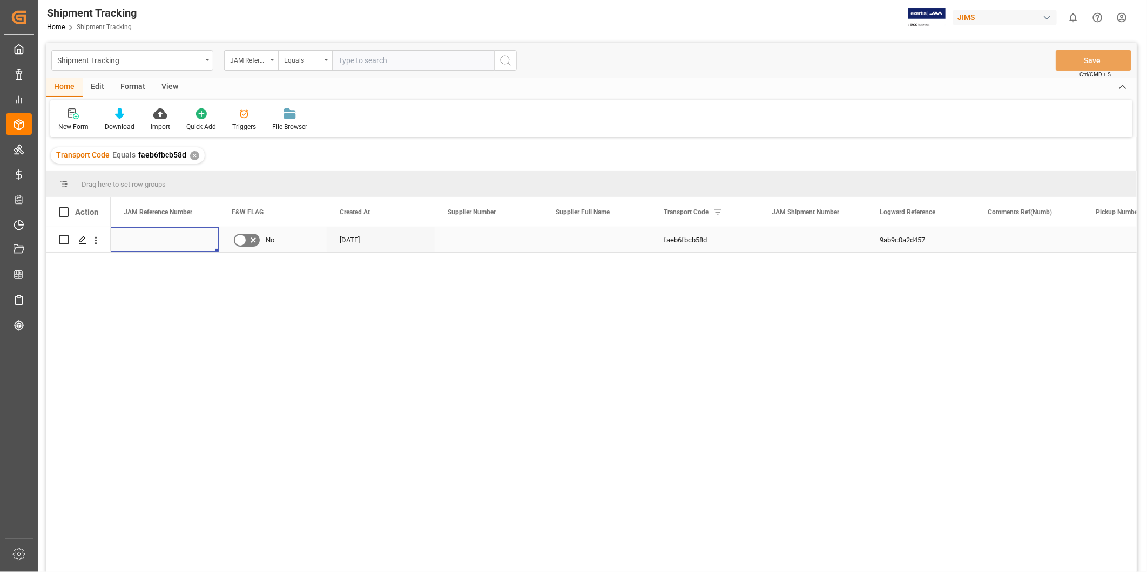
click at [184, 244] on div "Press SPACE to select this row." at bounding box center [165, 239] width 108 height 25
click at [184, 244] on input "Press SPACE to select this row." at bounding box center [164, 246] width 91 height 21
type input "22-11187-US"
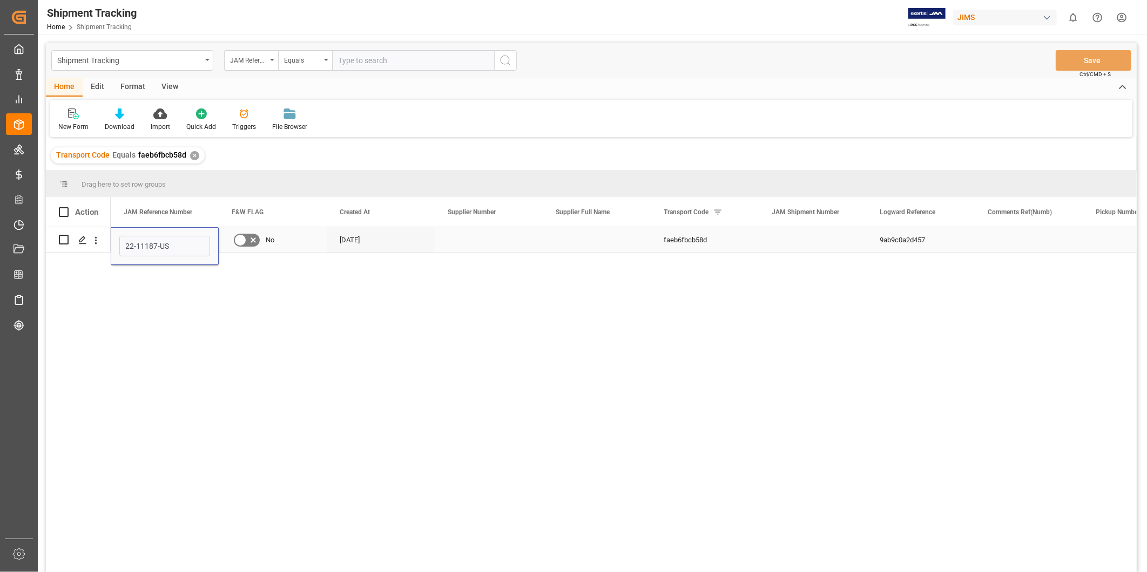
click at [337, 241] on div "09-22-2025" at bounding box center [381, 239] width 108 height 25
click at [1062, 63] on button "Save" at bounding box center [1094, 60] width 76 height 21
click at [591, 250] on div "Press SPACE to select this row." at bounding box center [597, 239] width 108 height 25
click at [174, 89] on div "View" at bounding box center [169, 87] width 33 height 18
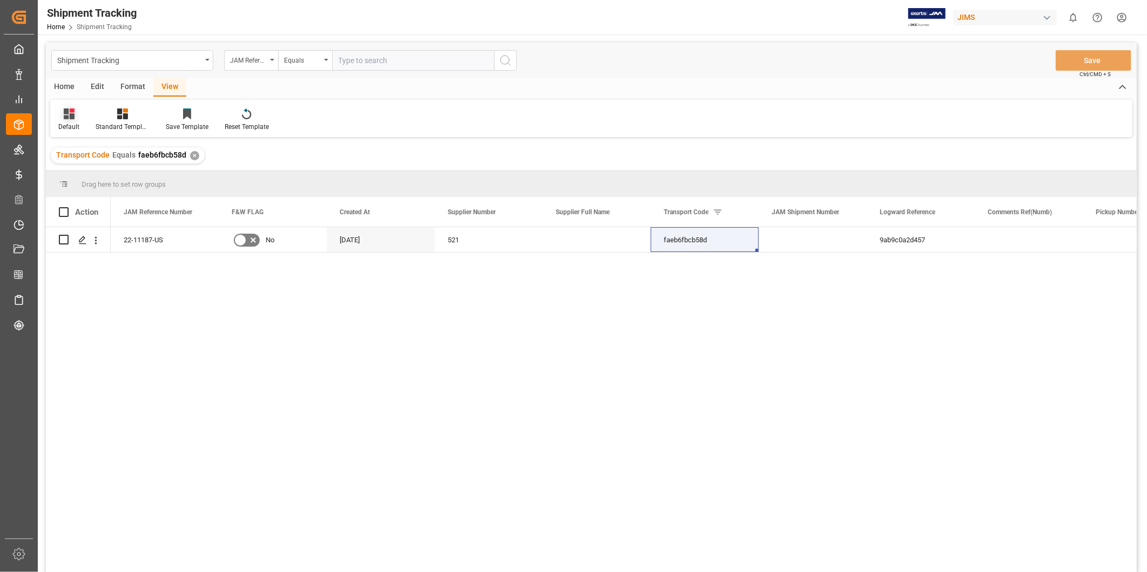
click at [77, 125] on div "Default" at bounding box center [68, 127] width 21 height 10
click at [87, 201] on div "Master Tracking" at bounding box center [111, 196] width 95 height 11
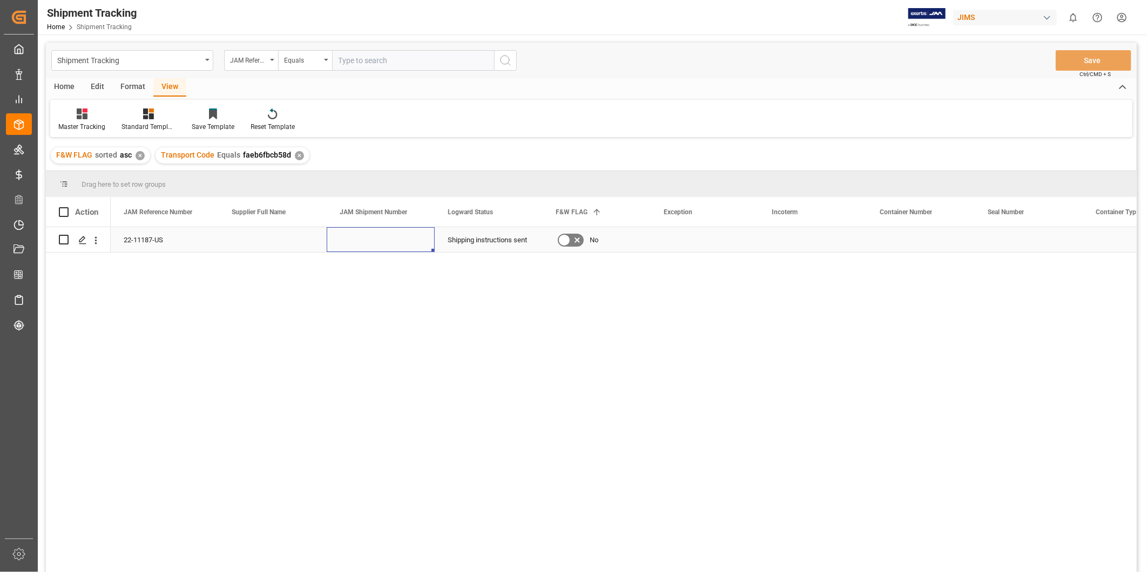
click at [352, 250] on div "Press SPACE to select this row." at bounding box center [381, 239] width 108 height 25
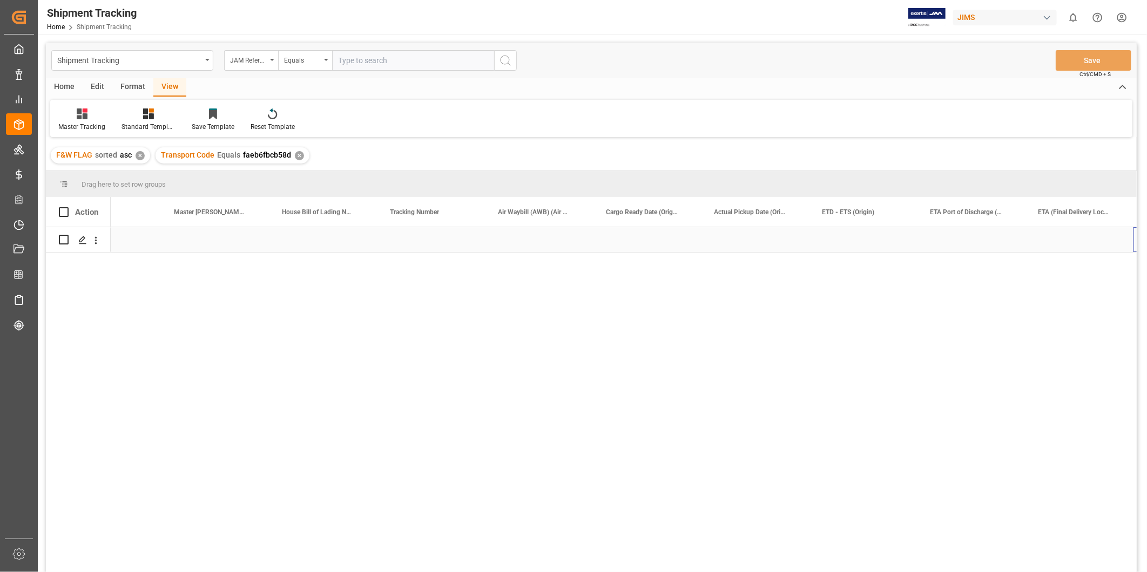
scroll to position [0, 1029]
click at [844, 234] on div "Press SPACE to select this row." at bounding box center [864, 239] width 108 height 25
click at [86, 123] on div "Master Tracking" at bounding box center [81, 127] width 47 height 10
click at [89, 191] on div "Master Tracking" at bounding box center [113, 196] width 95 height 11
click at [668, 234] on div "Press SPACE to select this row." at bounding box center [648, 239] width 108 height 25
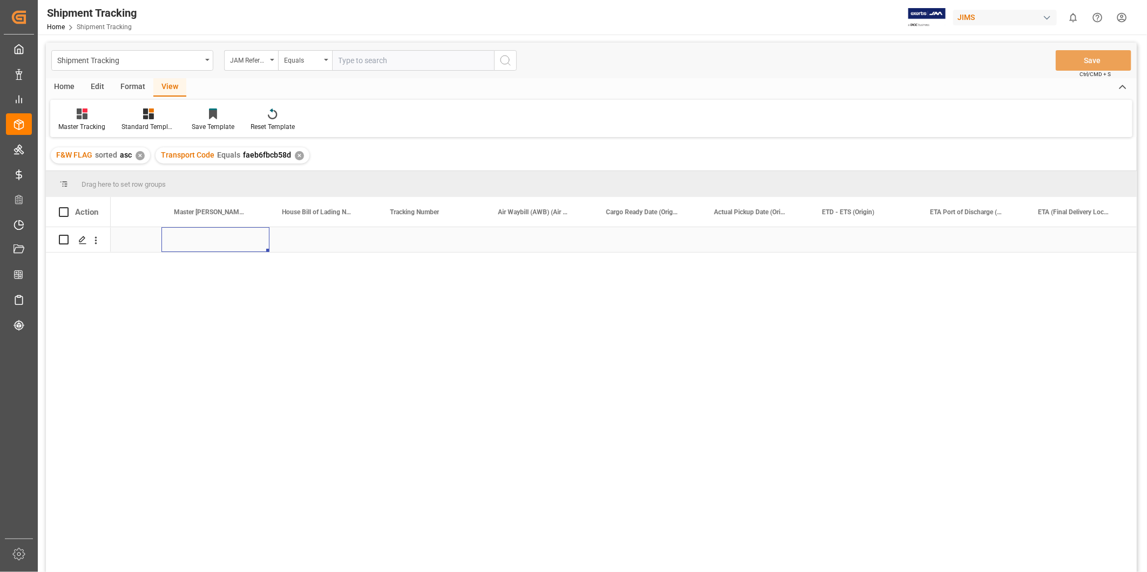
click at [193, 236] on div "Press SPACE to select this row." at bounding box center [215, 239] width 108 height 25
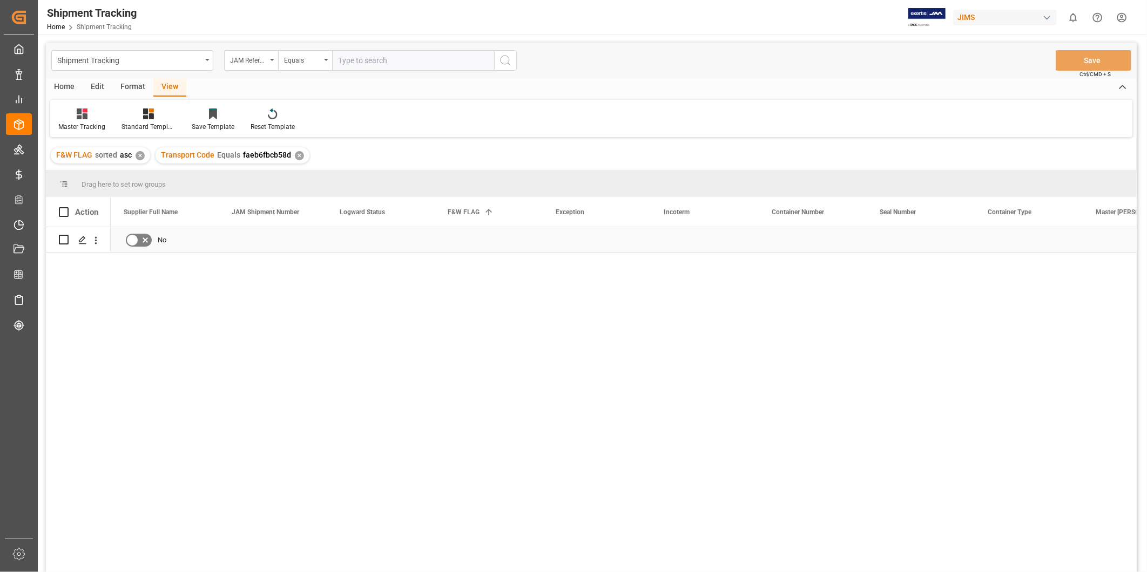
scroll to position [0, 0]
click at [272, 244] on div "Press SPACE to select this row." at bounding box center [273, 239] width 108 height 25
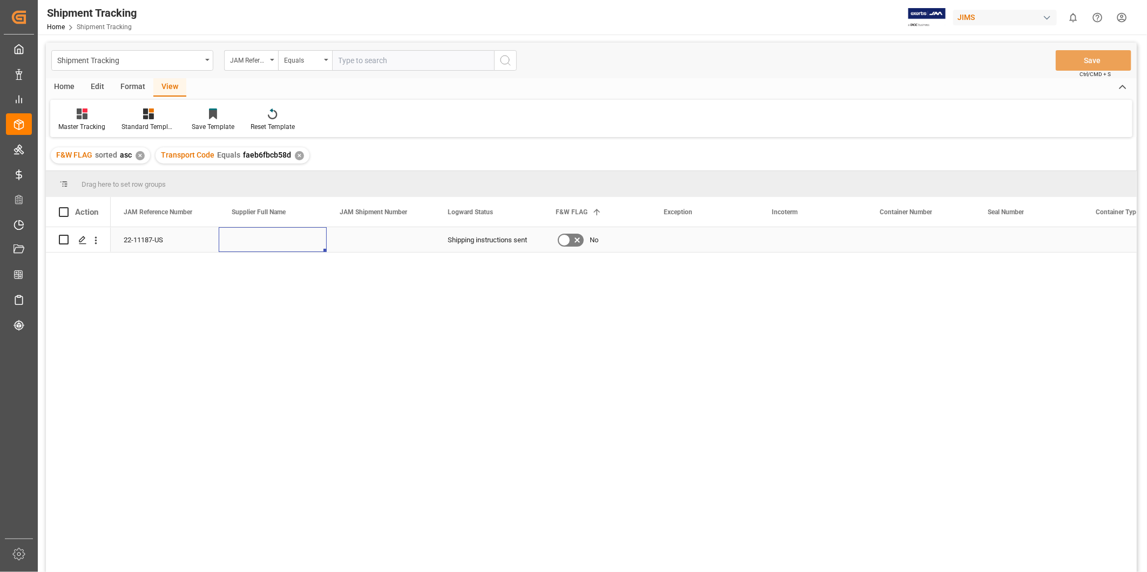
click at [272, 244] on div "Press SPACE to select this row." at bounding box center [273, 239] width 108 height 25
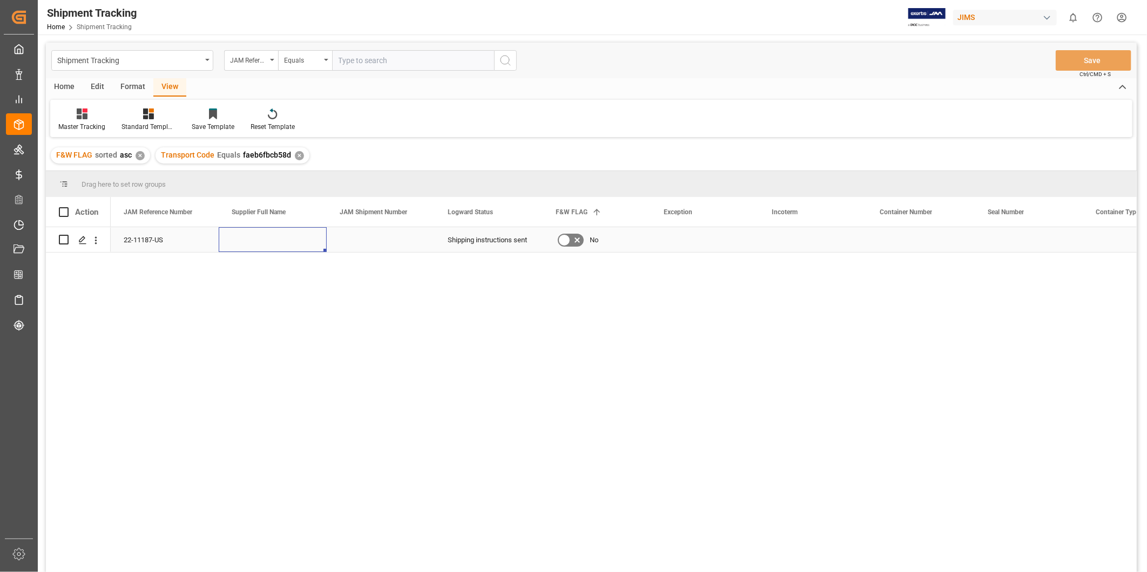
click at [261, 247] on div "Press SPACE to select this row." at bounding box center [273, 239] width 108 height 25
click at [263, 245] on div "Press SPACE to select this row." at bounding box center [273, 239] width 108 height 25
click at [264, 244] on div "Press SPACE to select this row." at bounding box center [273, 239] width 108 height 25
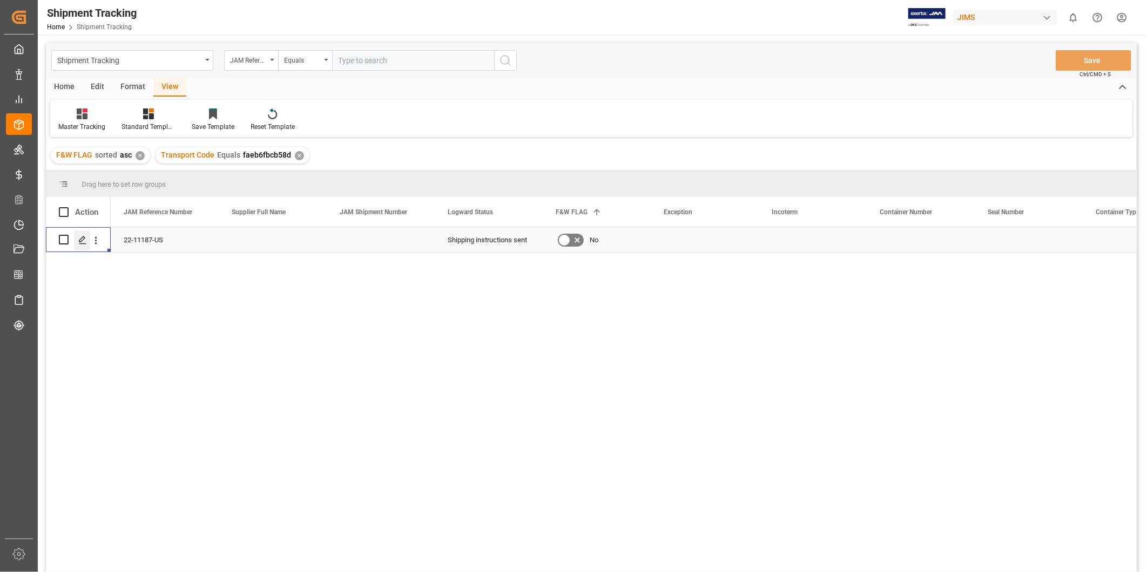
click at [78, 244] on icon "Press SPACE to select this row." at bounding box center [82, 240] width 9 height 9
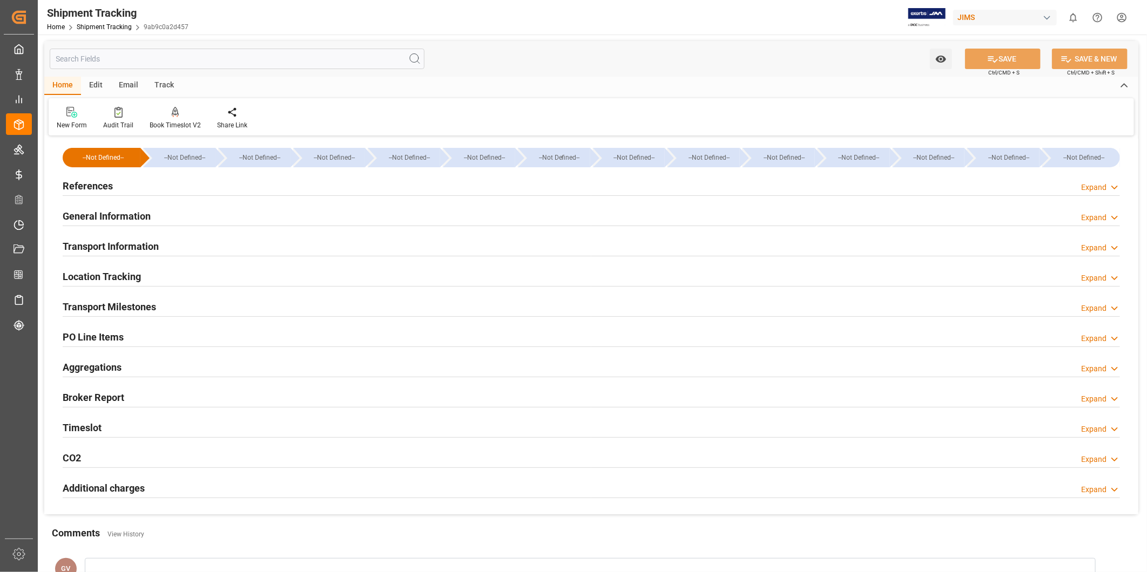
type input "[DATE]"
click at [209, 190] on div "References Expand" at bounding box center [591, 185] width 1057 height 21
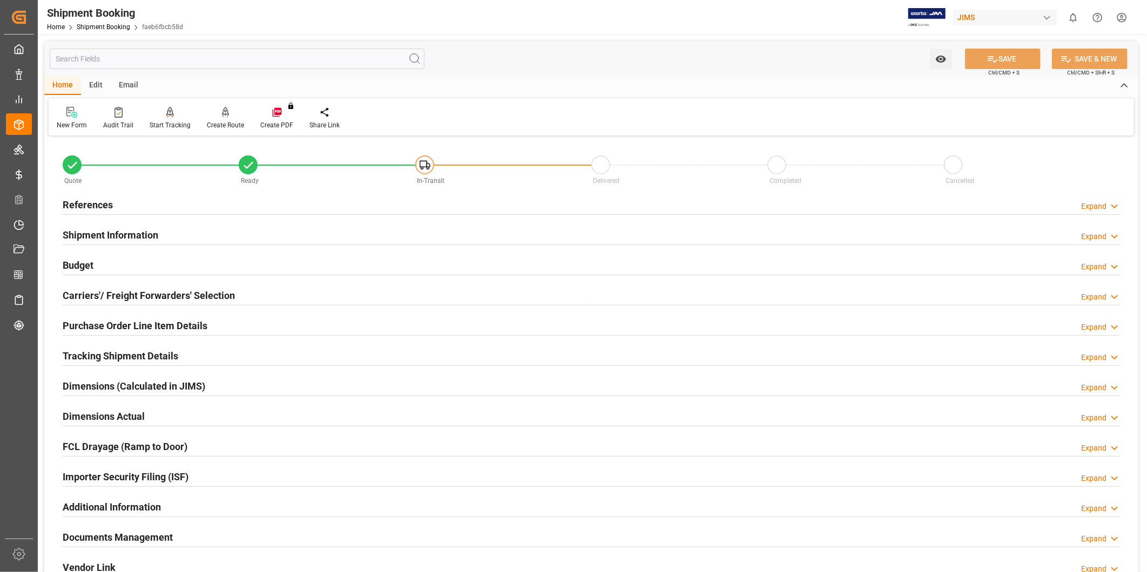
click at [141, 288] on h2 "Carriers'/ Freight Forwarders' Selection" at bounding box center [149, 295] width 172 height 15
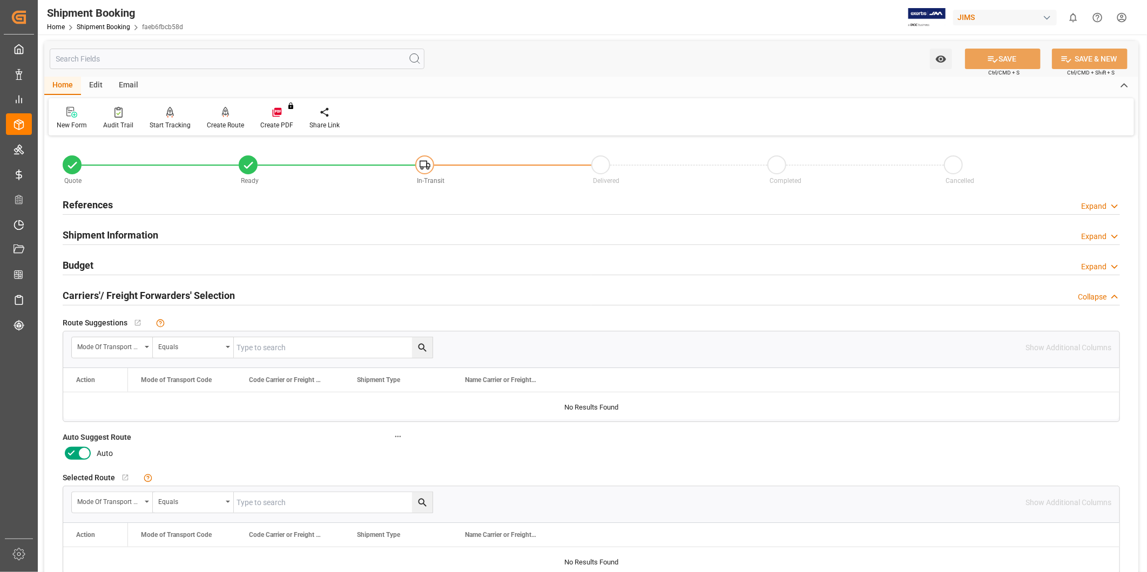
click at [141, 288] on h2 "Carriers'/ Freight Forwarders' Selection" at bounding box center [149, 295] width 172 height 15
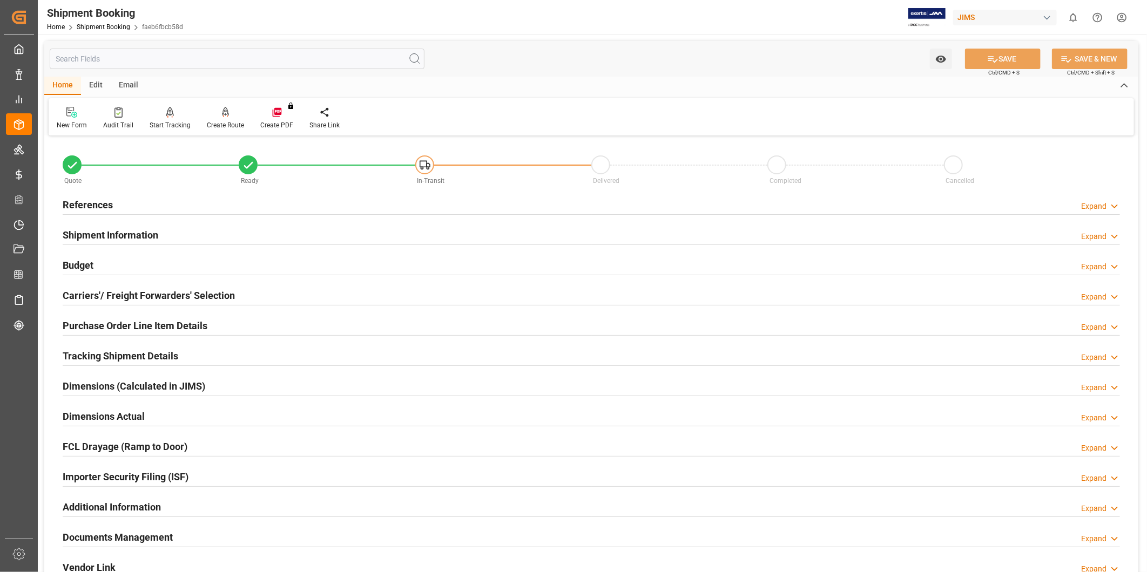
click at [160, 233] on div "Shipment Information Expand" at bounding box center [591, 234] width 1057 height 21
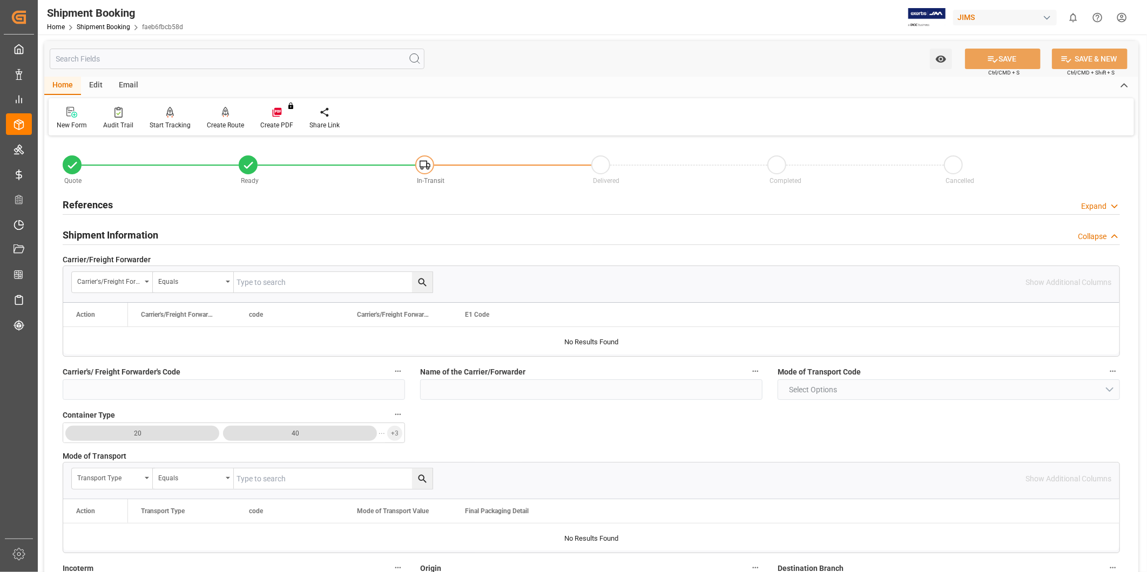
click at [160, 233] on div "Shipment Information Collapse" at bounding box center [591, 234] width 1057 height 21
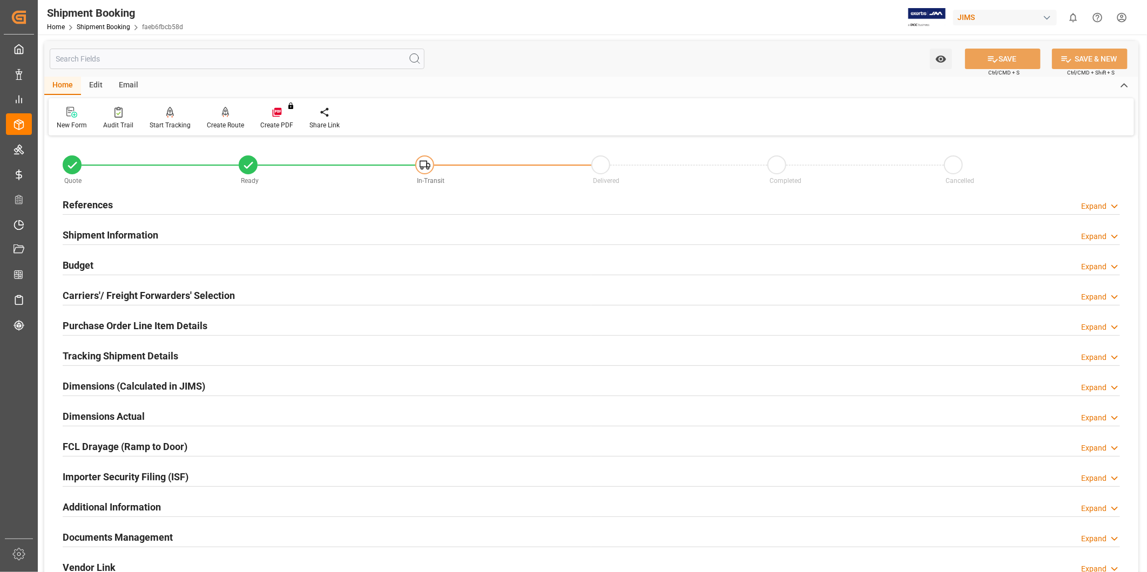
click at [165, 292] on h2 "Carriers'/ Freight Forwarders' Selection" at bounding box center [149, 295] width 172 height 15
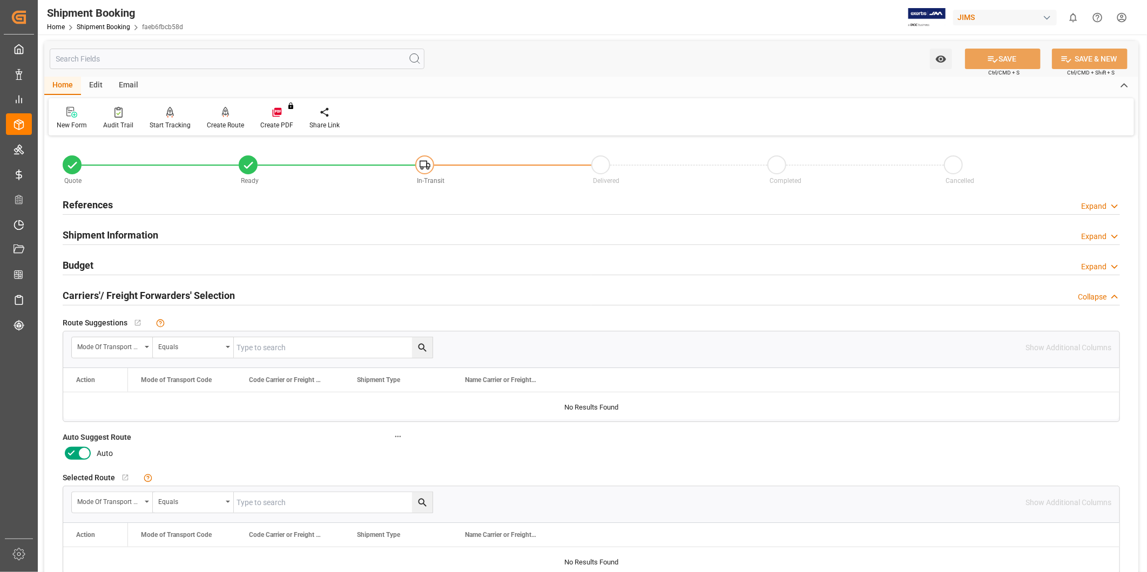
click at [73, 456] on icon at bounding box center [71, 453] width 13 height 13
click at [0, 0] on input "checkbox" at bounding box center [0, 0] width 0 height 0
click at [1029, 58] on button "SAVE" at bounding box center [1003, 59] width 76 height 21
click at [139, 210] on div "References Expand" at bounding box center [591, 204] width 1057 height 21
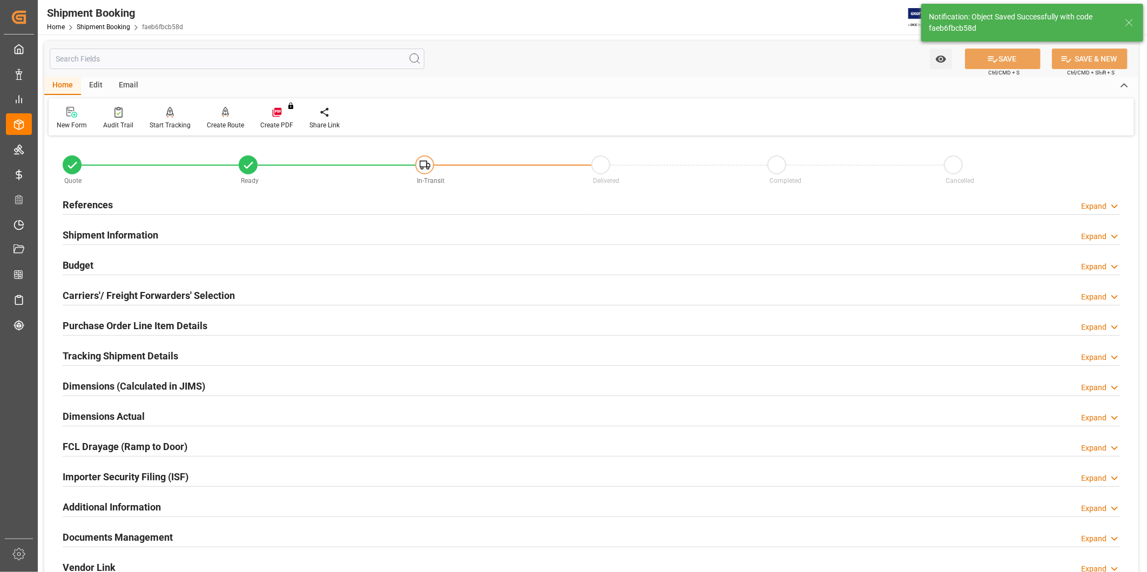
click at [119, 199] on div "References Expand" at bounding box center [591, 204] width 1057 height 21
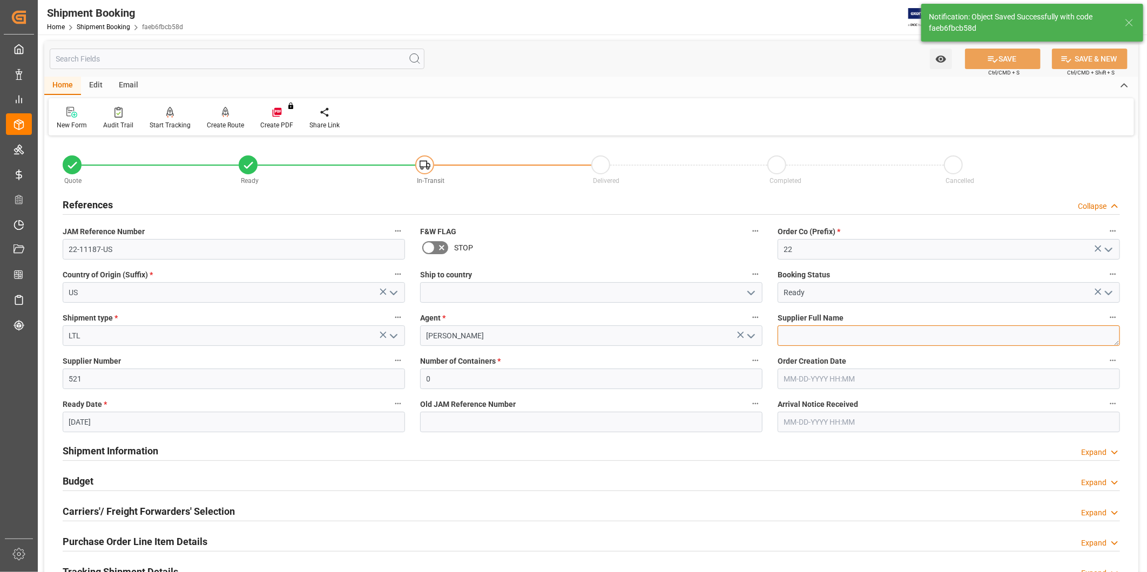
click at [823, 330] on textarea at bounding box center [949, 336] width 342 height 21
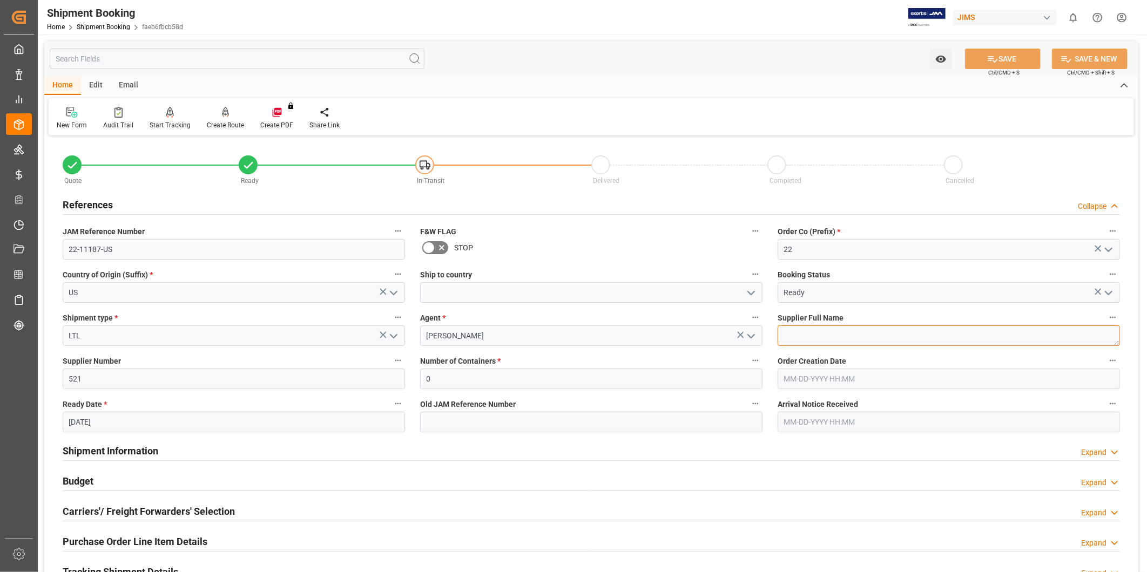
paste textarea "US Music Corp-"
type textarea "US Music Corp-"
click at [177, 366] on label "Supplier Number" at bounding box center [234, 361] width 342 height 15
click at [391, 366] on button "Supplier Number" at bounding box center [398, 361] width 14 height 14
click at [173, 375] on div at bounding box center [573, 286] width 1147 height 572
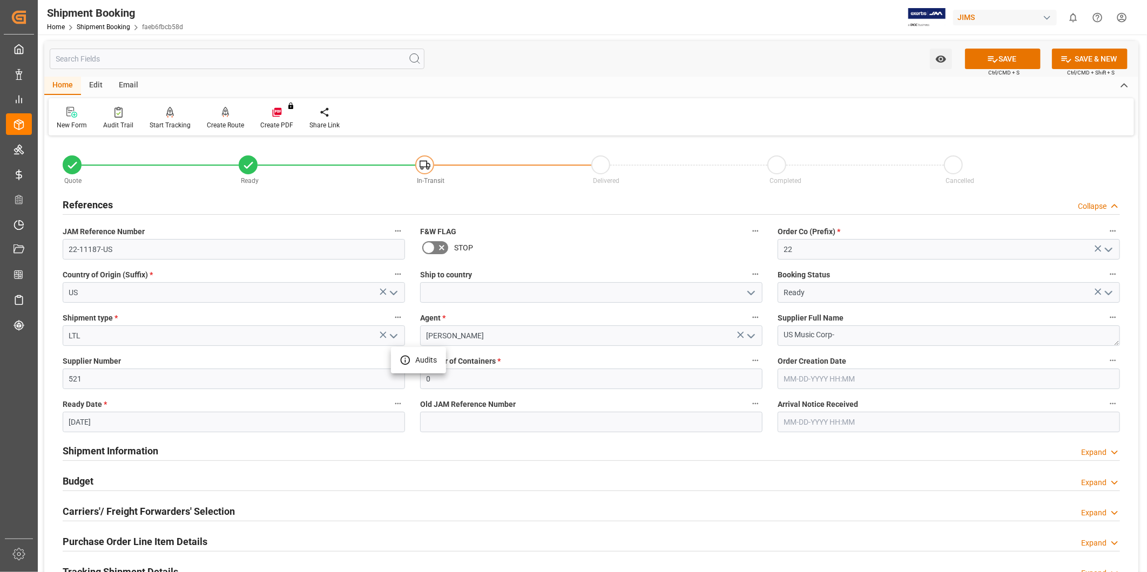
click at [173, 375] on div "Audits" at bounding box center [573, 286] width 1147 height 572
drag, startPoint x: 173, startPoint y: 375, endPoint x: 167, endPoint y: 381, distance: 8.8
click at [171, 379] on input "521" at bounding box center [234, 379] width 342 height 21
click at [164, 382] on input "521" at bounding box center [234, 379] width 342 height 21
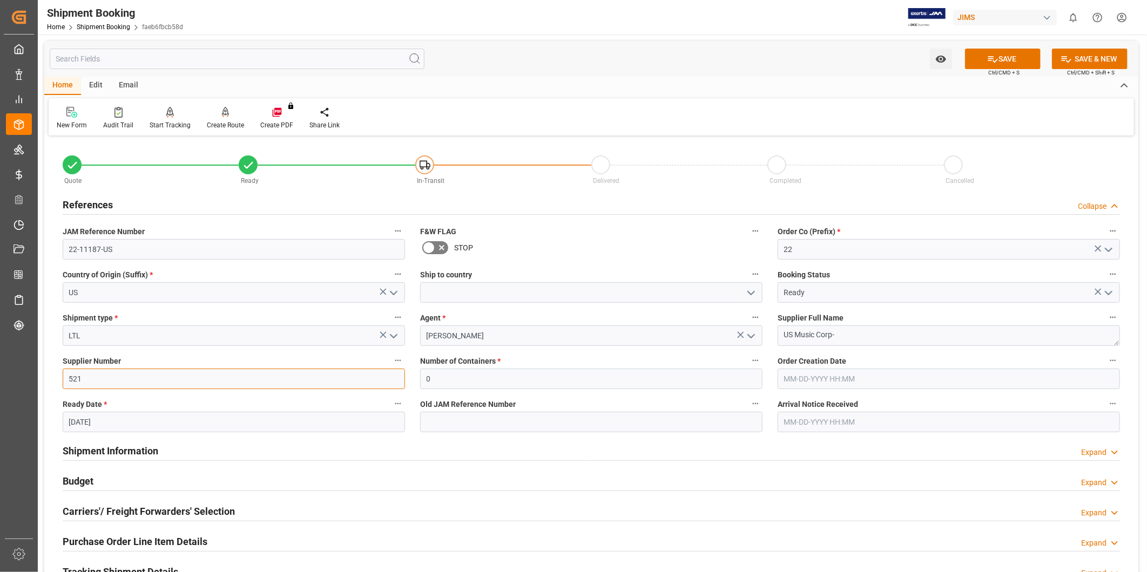
click at [164, 382] on input "521" at bounding box center [234, 379] width 342 height 21
paste input "252426"
type input "252426"
click at [1001, 63] on button "SAVE" at bounding box center [1003, 59] width 76 height 21
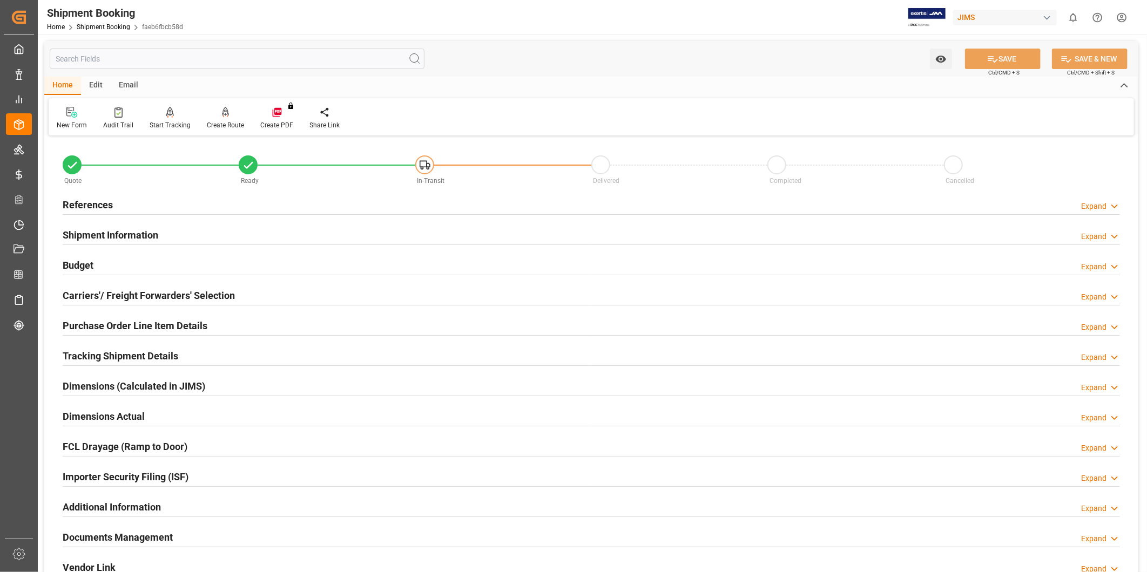
click at [141, 357] on h2 "Tracking Shipment Details" at bounding box center [121, 356] width 116 height 15
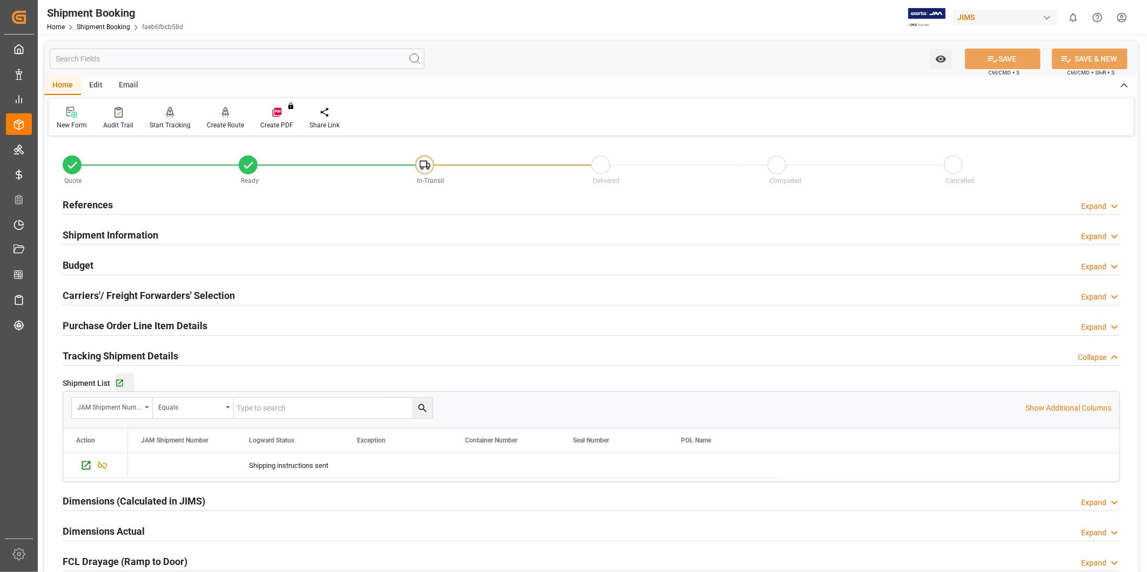
click at [122, 389] on button "Go to Shipment Tracking Grid" at bounding box center [124, 383] width 19 height 19
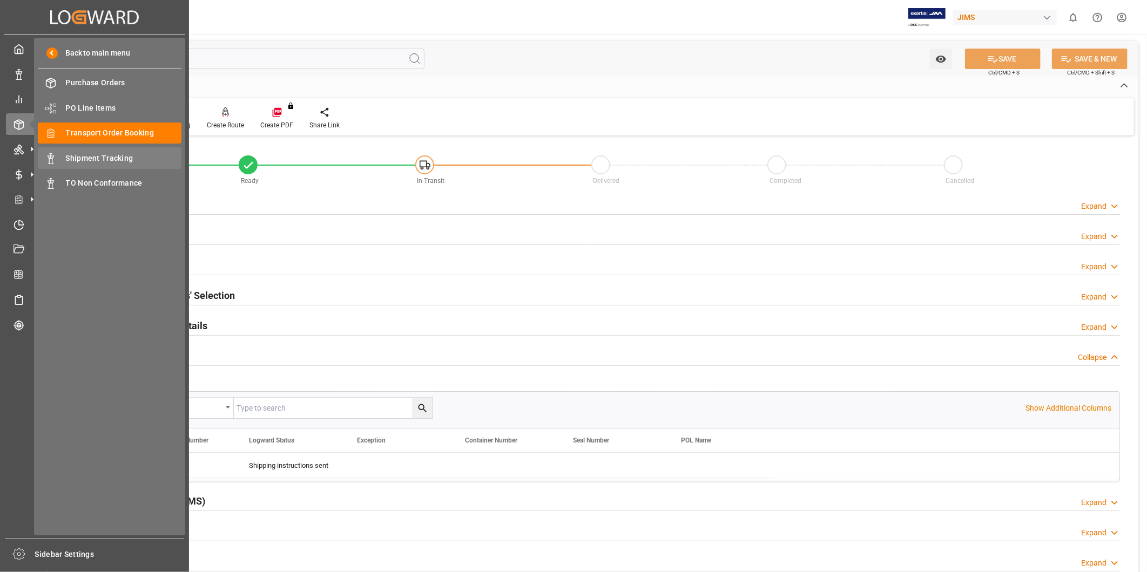
click at [73, 155] on span "Shipment Tracking" at bounding box center [124, 158] width 116 height 11
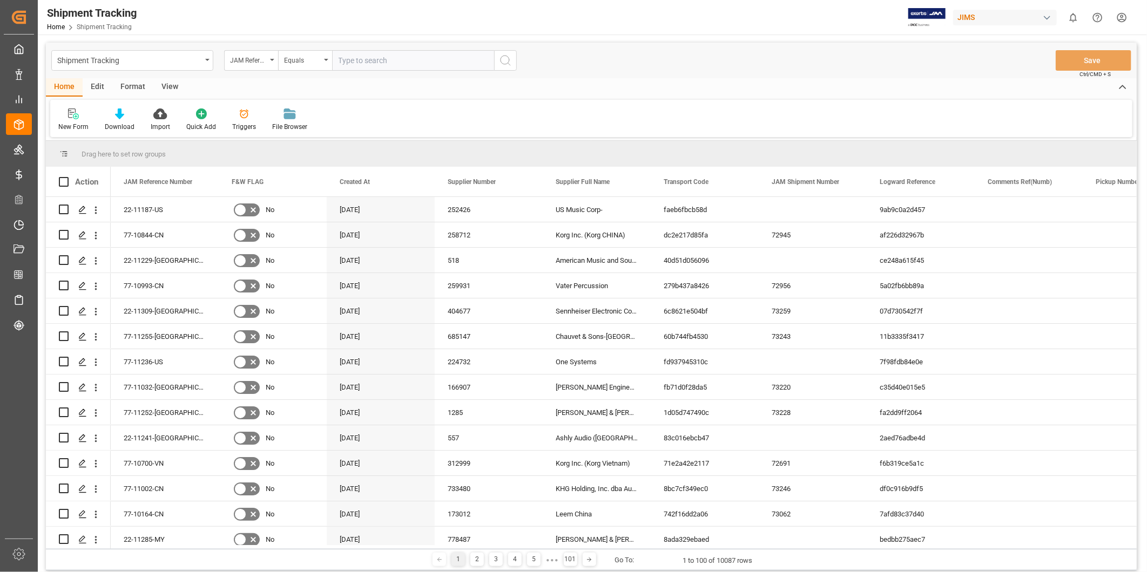
click at [404, 63] on input "text" at bounding box center [413, 60] width 162 height 21
type input "2-11241-US"
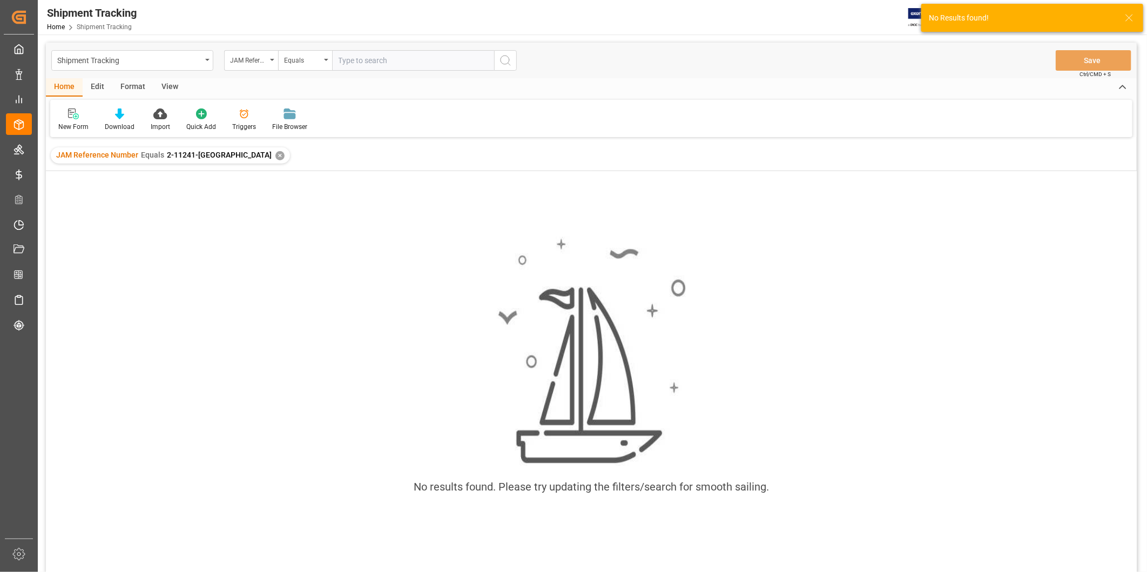
click at [411, 60] on input "text" at bounding box center [413, 60] width 162 height 21
click at [275, 156] on div "✕" at bounding box center [279, 155] width 9 height 9
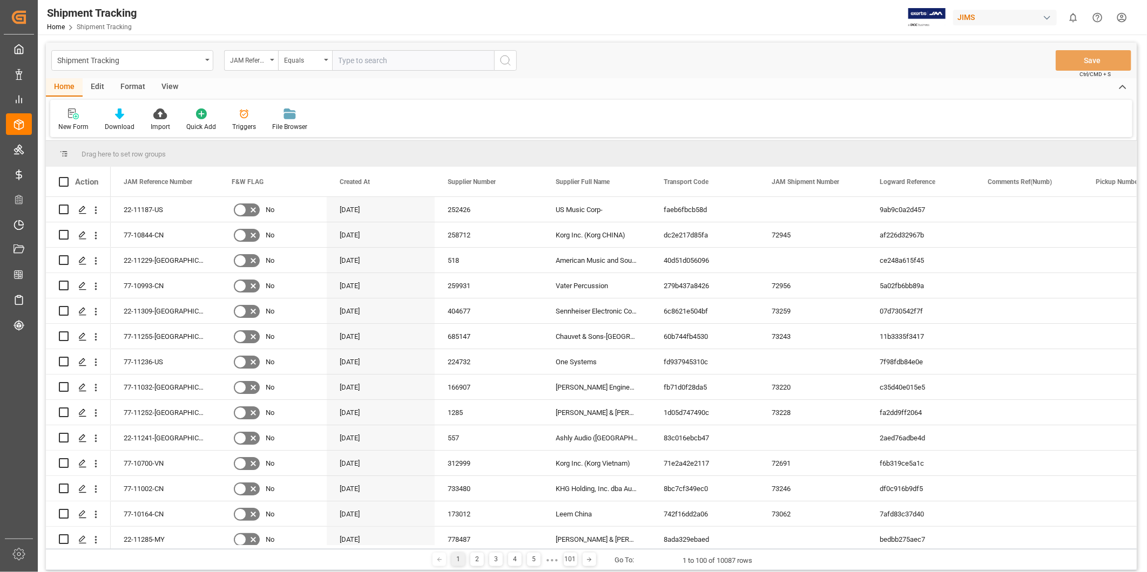
click at [359, 63] on input "text" at bounding box center [413, 60] width 162 height 21
type input "2"
paste input "2-11241-US"
type input "22-11241-US"
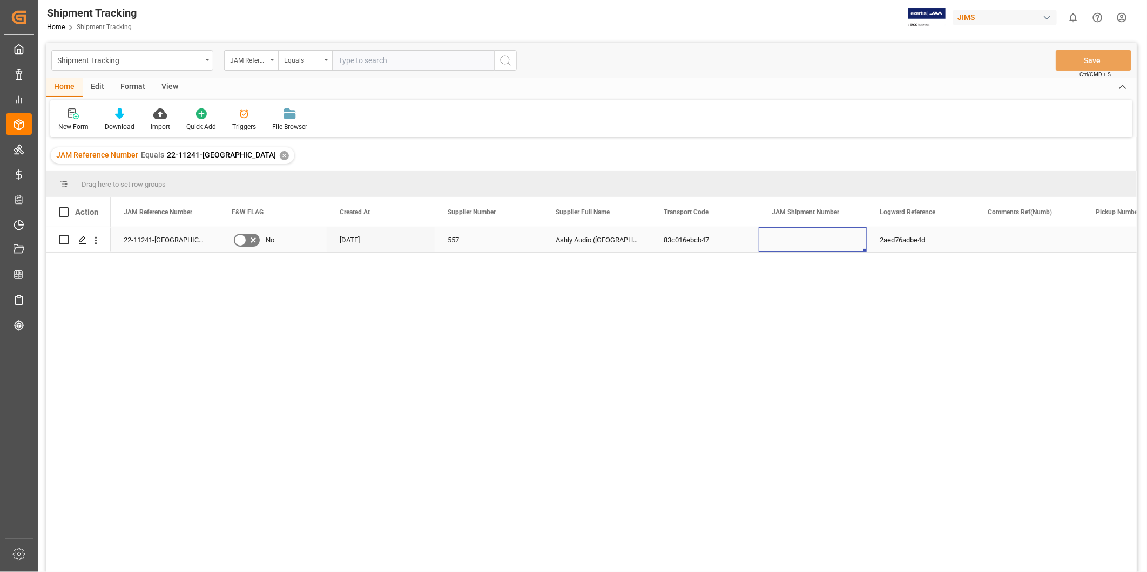
click at [838, 240] on div "Press SPACE to select this row." at bounding box center [813, 239] width 108 height 25
click at [170, 90] on div "View" at bounding box center [169, 87] width 33 height 18
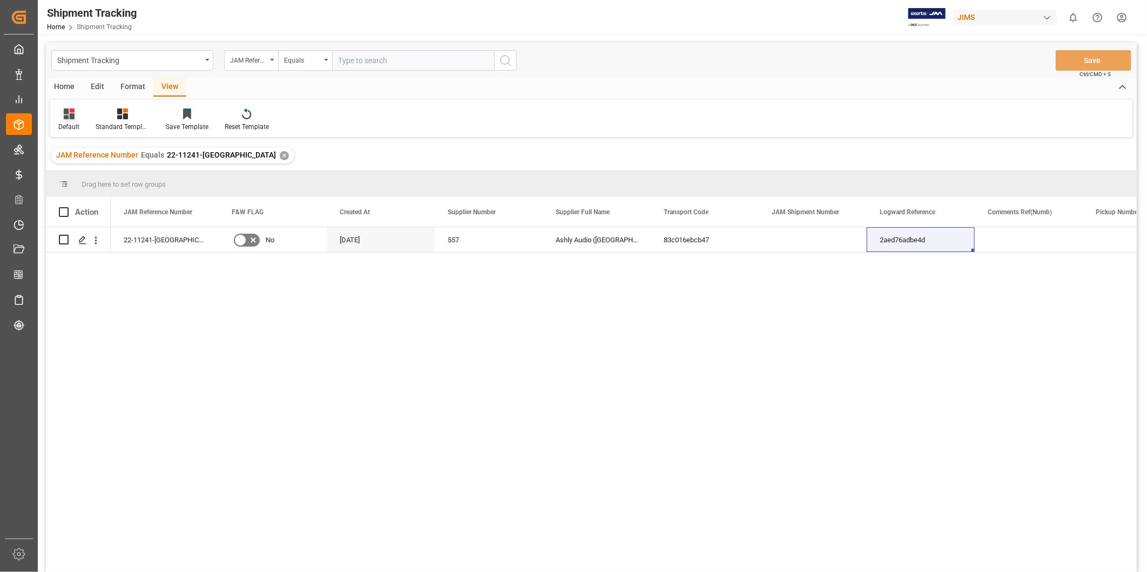
click at [65, 127] on div "Default" at bounding box center [68, 127] width 21 height 10
click at [74, 173] on div "USADROPSHIP" at bounding box center [111, 174] width 95 height 11
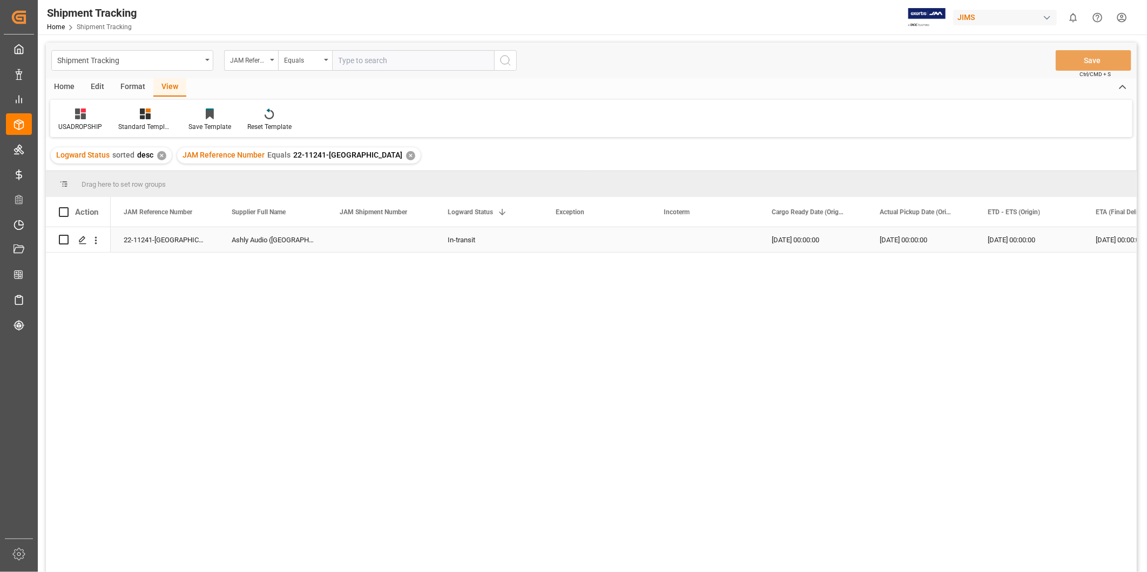
click at [790, 244] on div "09-26-2025 00:00:00" at bounding box center [813, 239] width 108 height 25
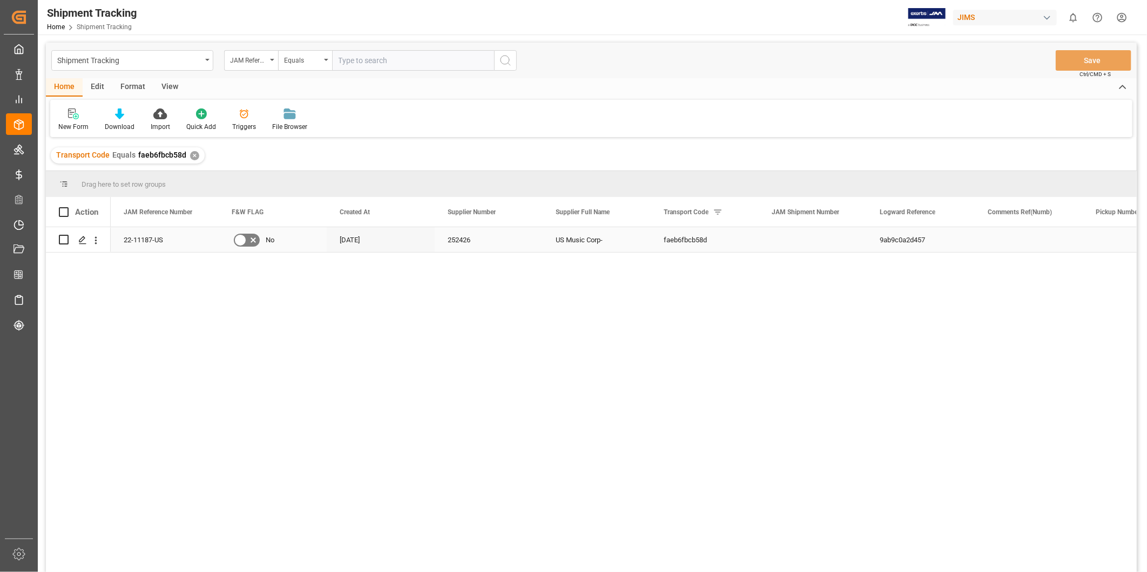
click at [417, 241] on div "[DATE]" at bounding box center [381, 239] width 108 height 25
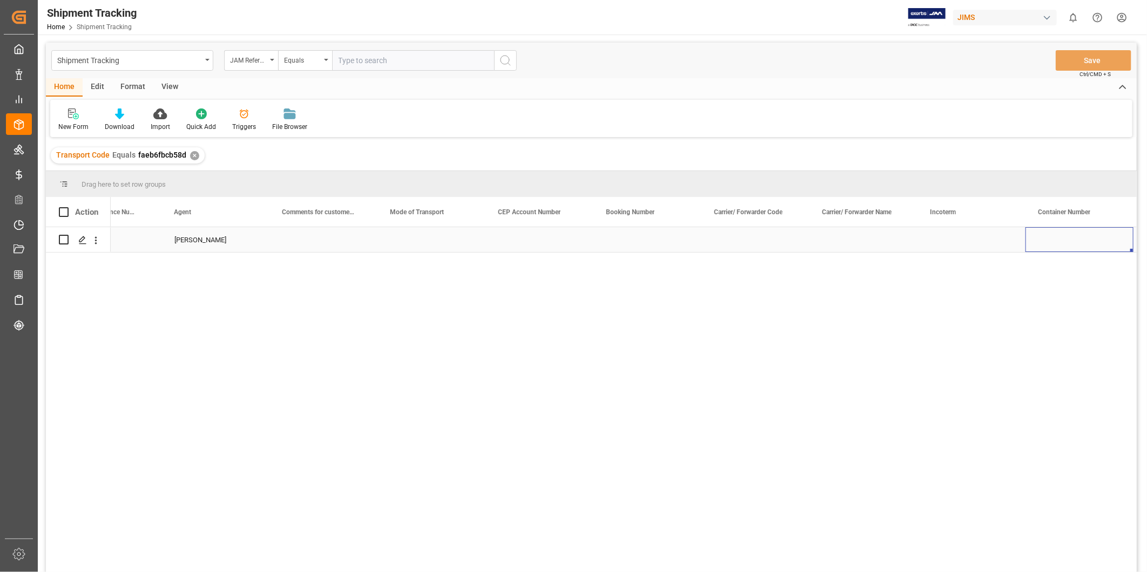
scroll to position [0, 1893]
